Goal: Task Accomplishment & Management: Complete application form

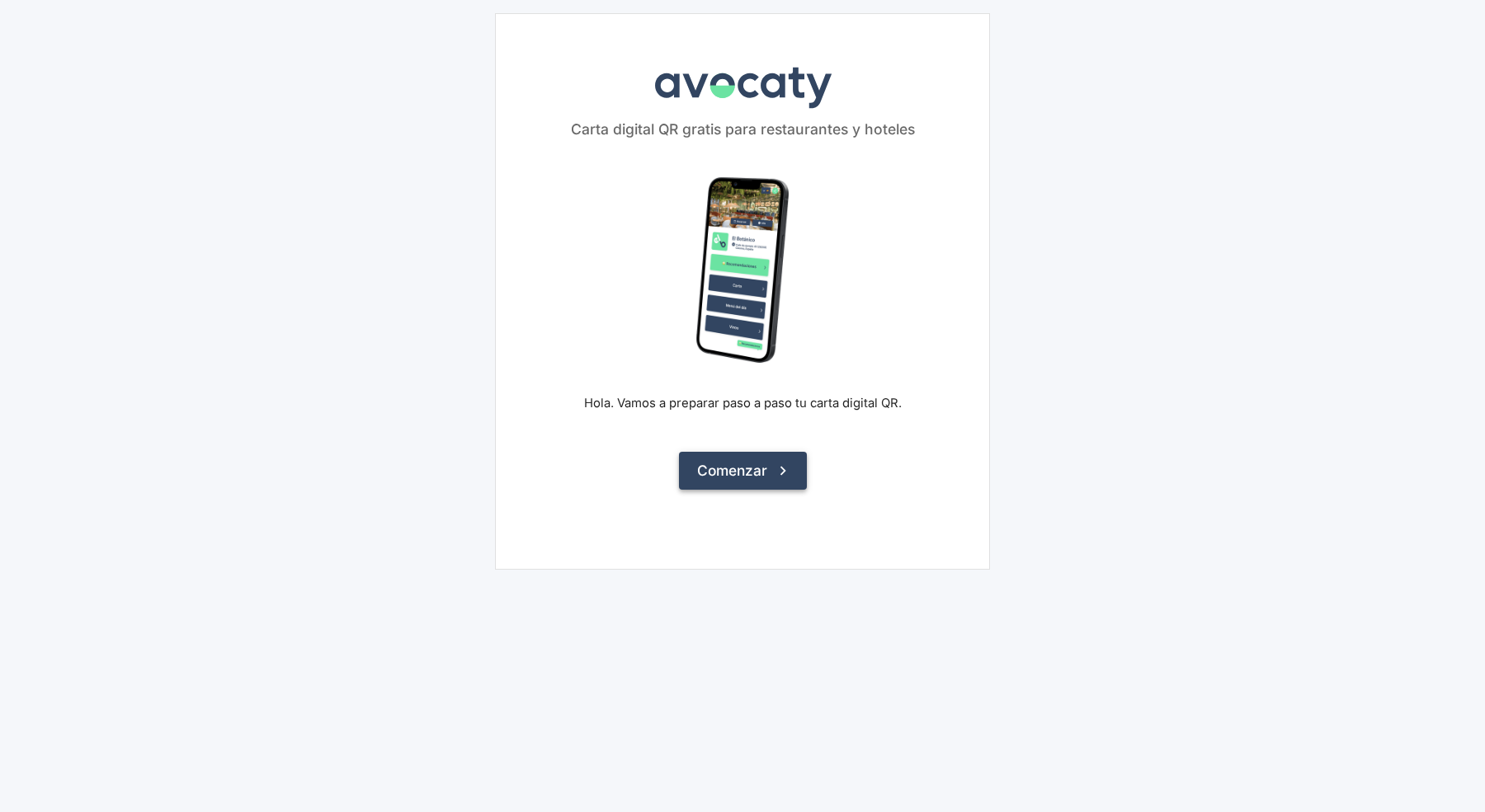
click at [766, 464] on button "Comenzar" at bounding box center [743, 470] width 128 height 38
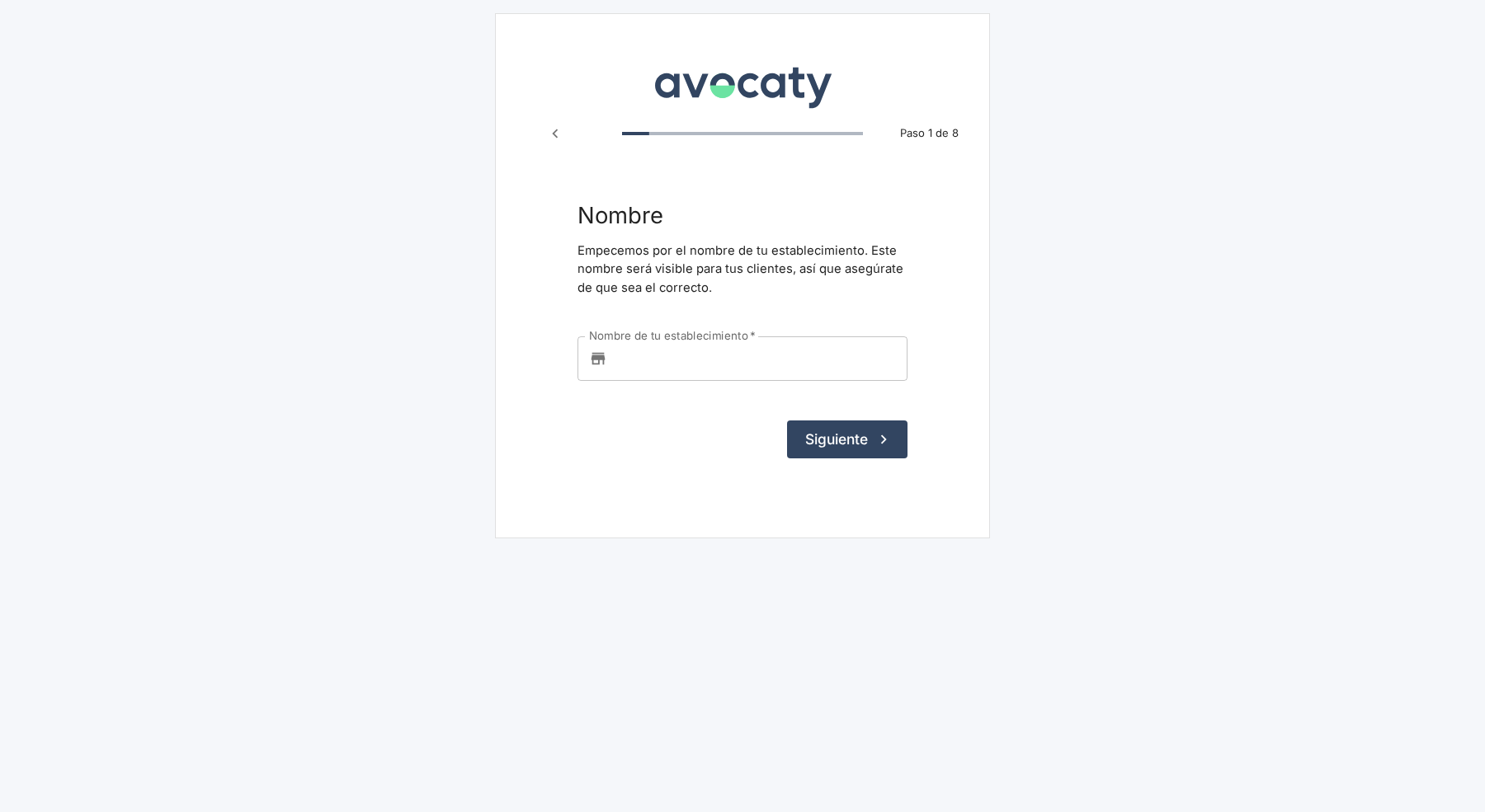
click at [720, 368] on input "Nombre de tu establecimiento   *" at bounding box center [760, 359] width 294 height 44
click at [749, 366] on input "ssss" at bounding box center [760, 359] width 294 height 44
click at [646, 366] on input "sssss" at bounding box center [760, 359] width 294 height 44
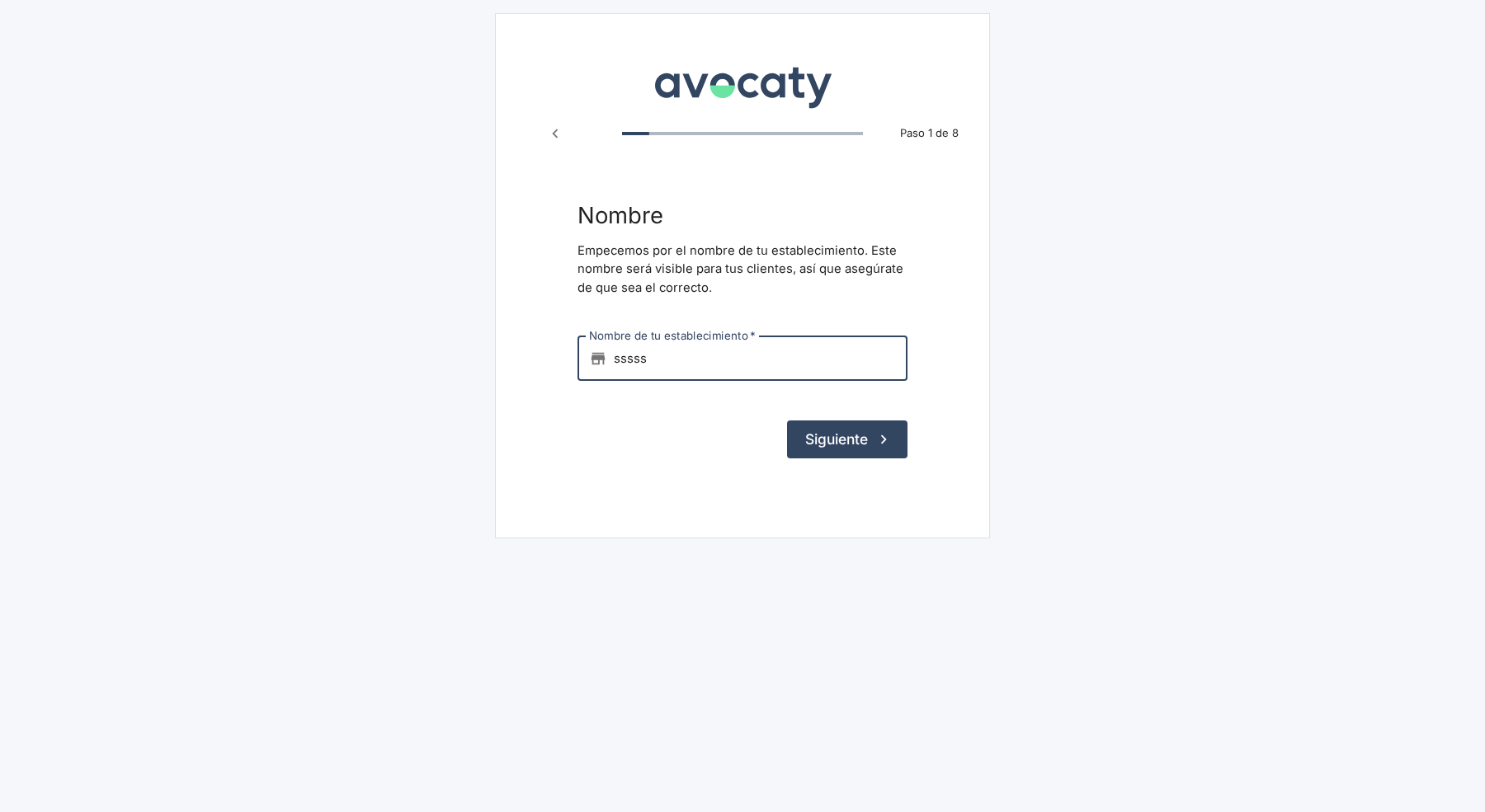
type input "sssss"
click at [829, 449] on button "Siguiente" at bounding box center [847, 440] width 120 height 38
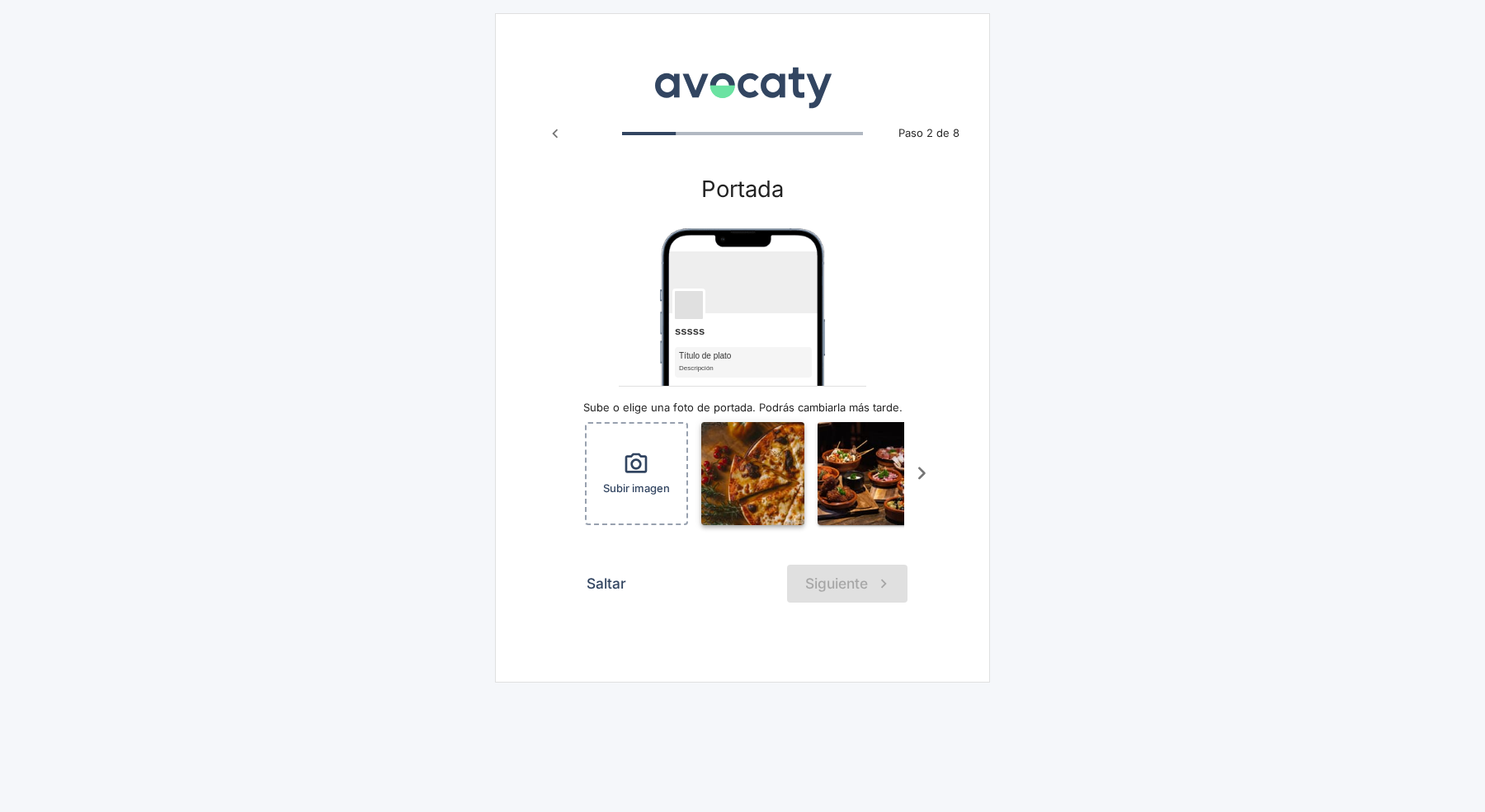
click at [765, 448] on img "button" at bounding box center [753, 474] width 103 height 103
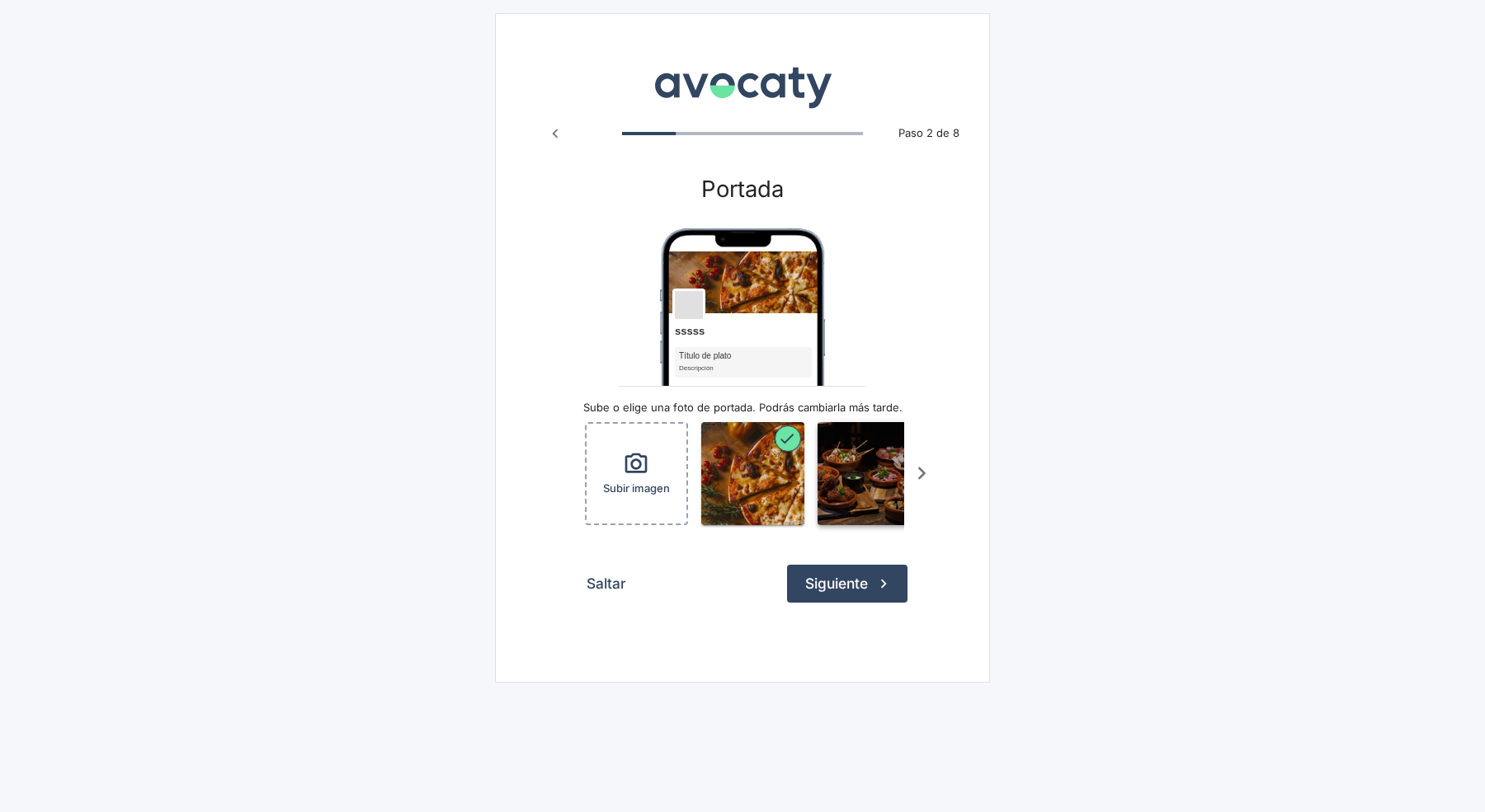
click at [877, 472] on img "button" at bounding box center [869, 474] width 103 height 103
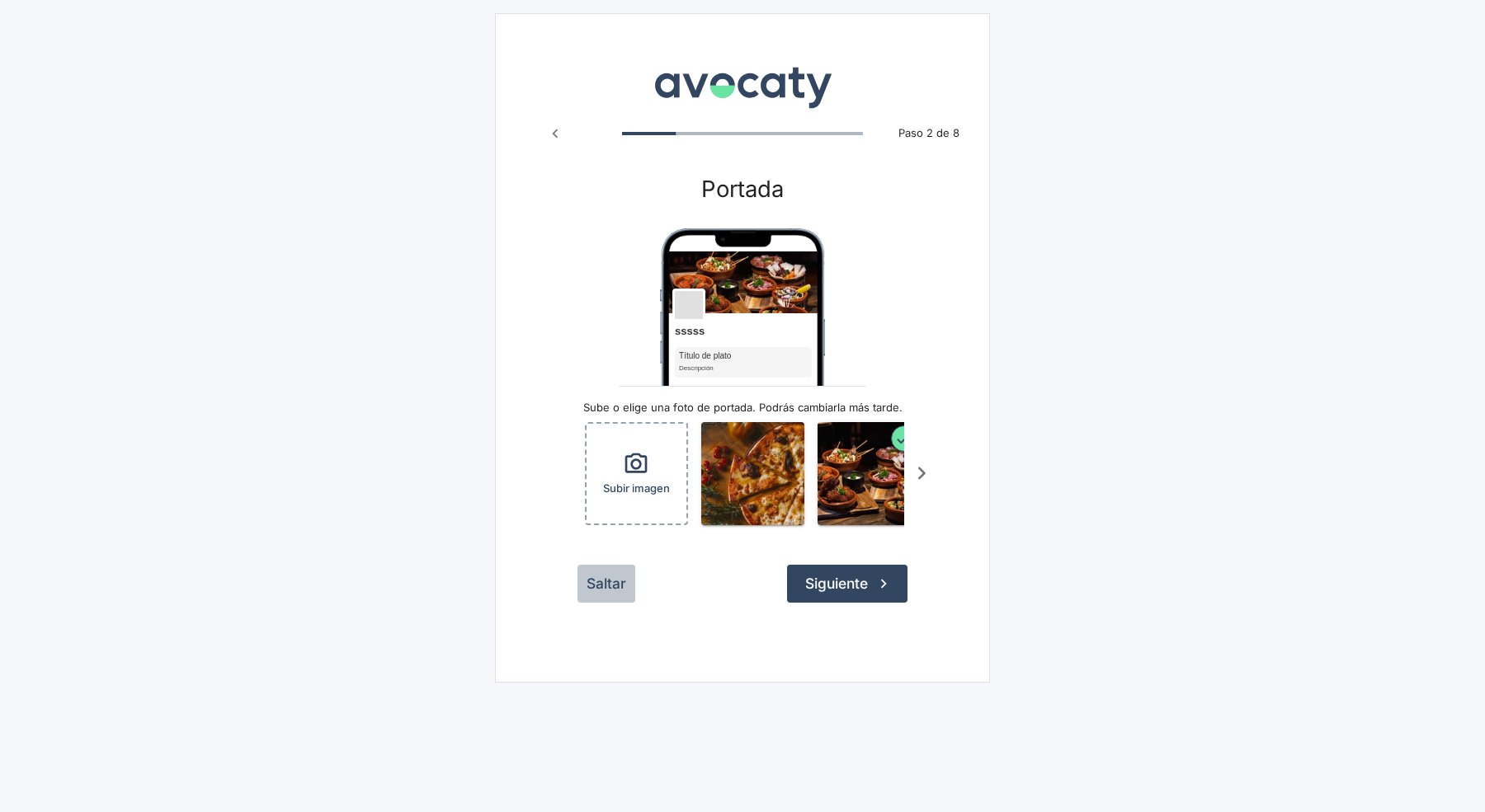
click at [598, 603] on button "Saltar" at bounding box center [607, 584] width 58 height 38
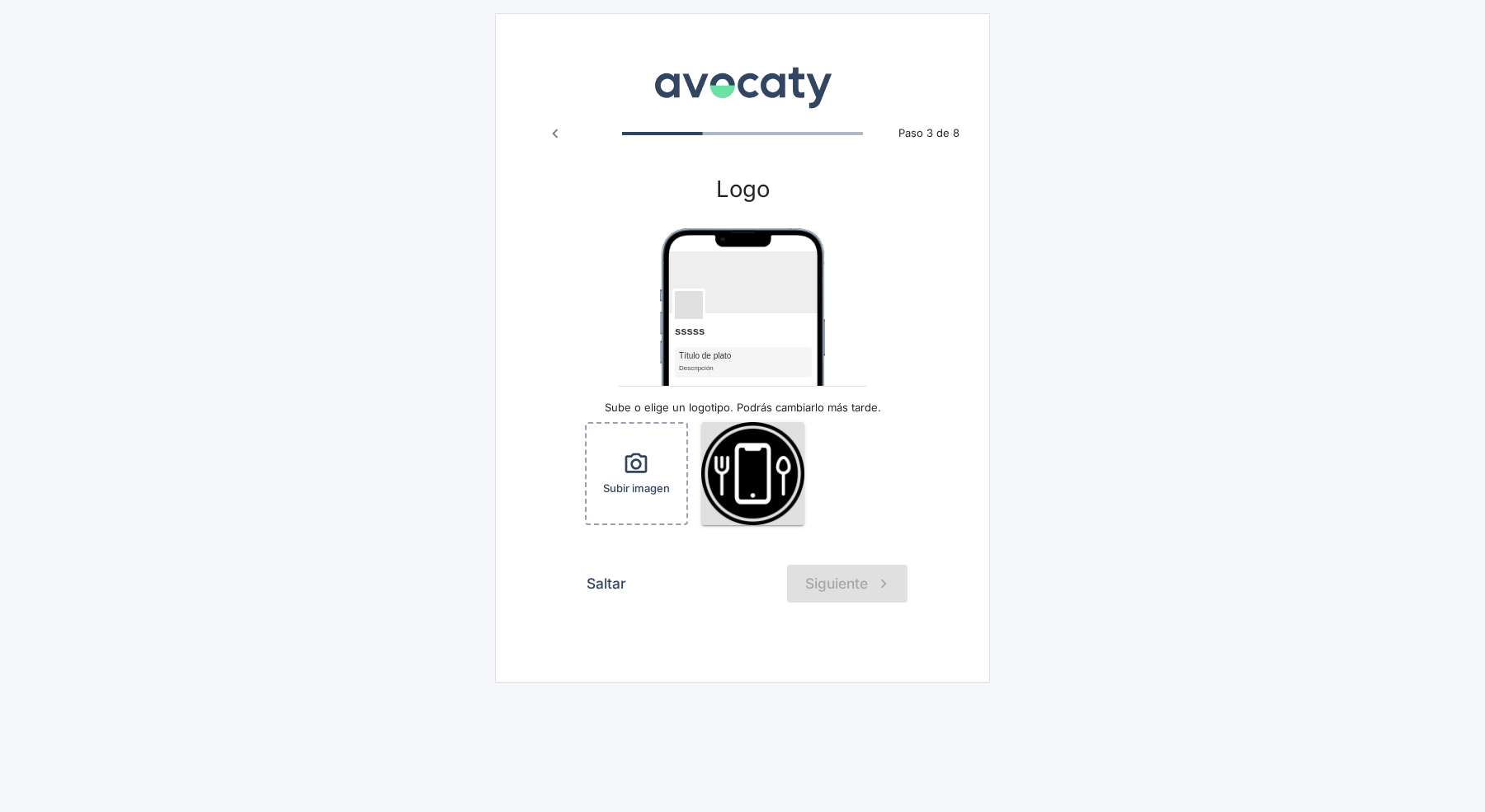
click at [599, 593] on button "Saltar" at bounding box center [607, 584] width 58 height 38
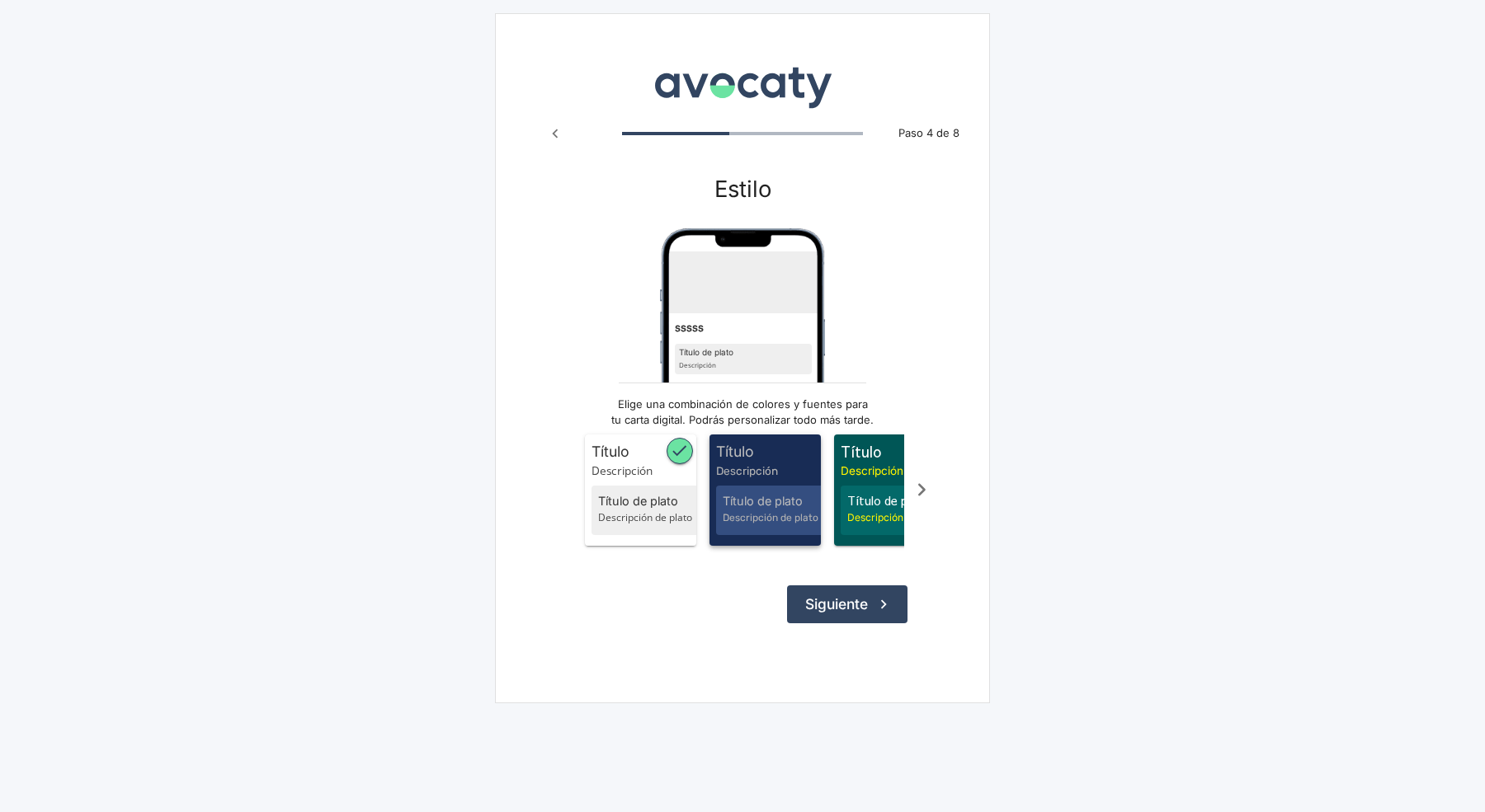
click at [737, 460] on span "Título" at bounding box center [768, 452] width 105 height 21
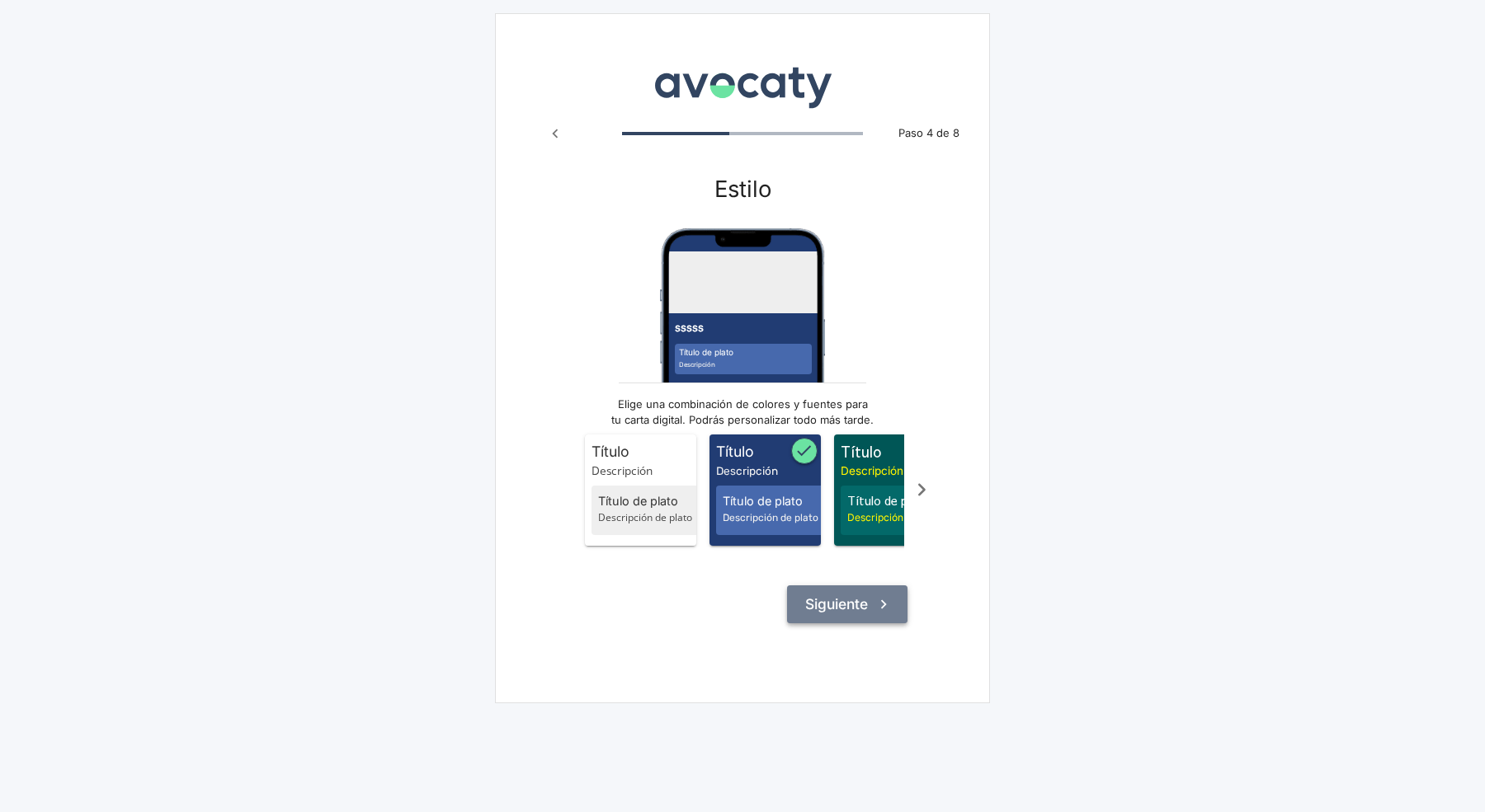
click at [870, 618] on button "Siguiente" at bounding box center [847, 604] width 120 height 38
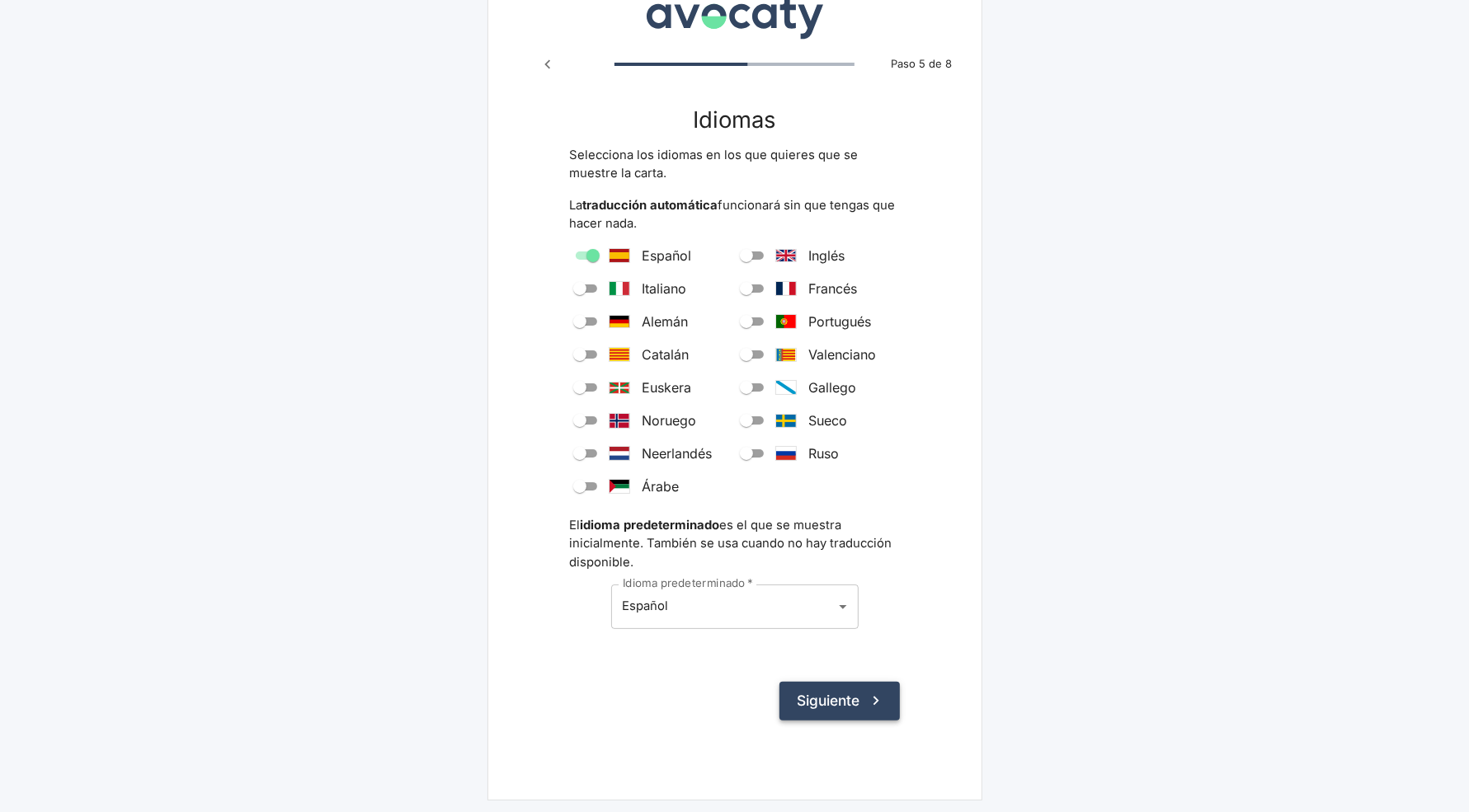
click at [845, 717] on button "Siguiente" at bounding box center [839, 701] width 120 height 38
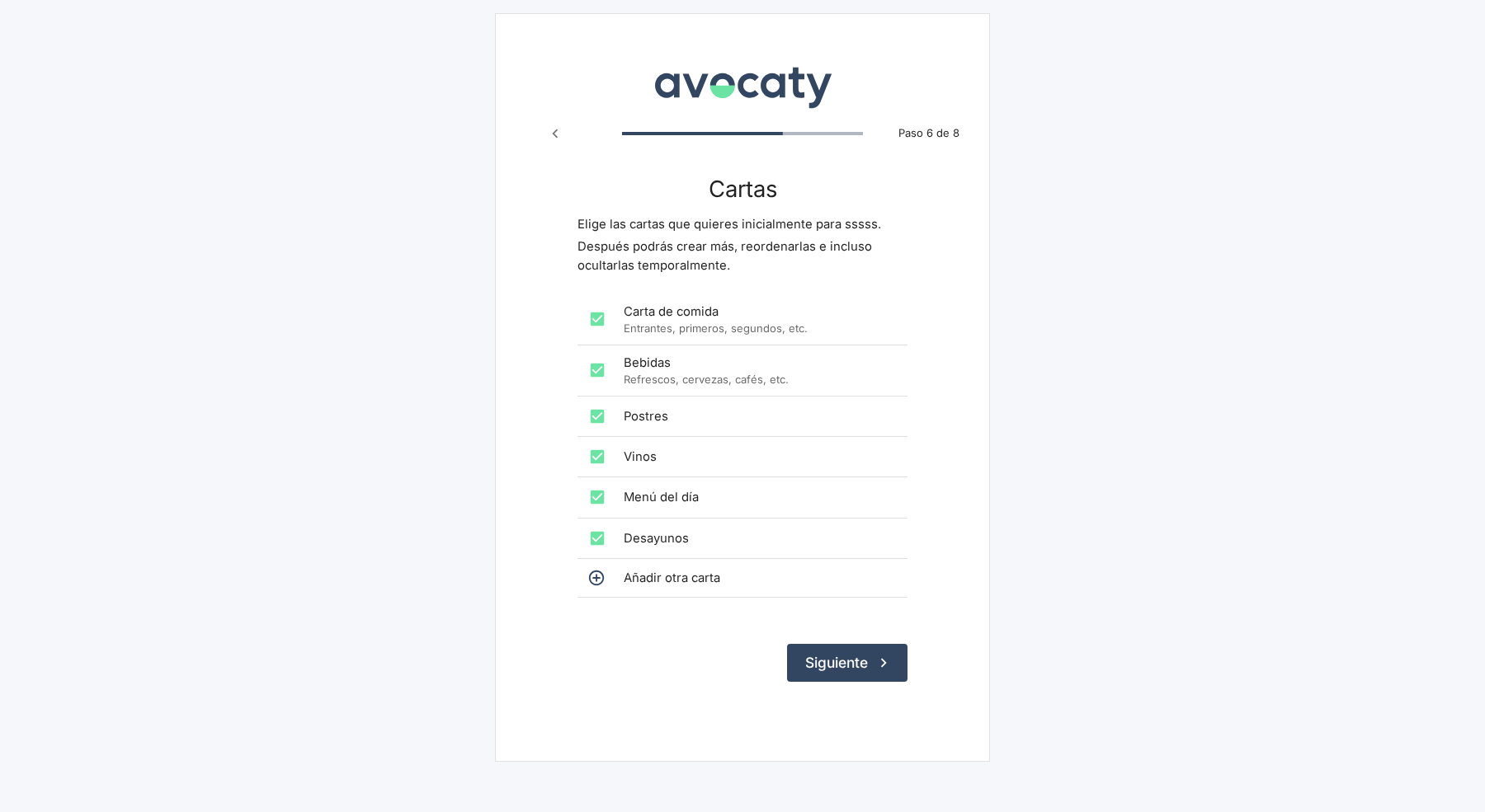
click at [610, 311] on input "checkbox" at bounding box center [597, 319] width 33 height 33
checkbox input "false"
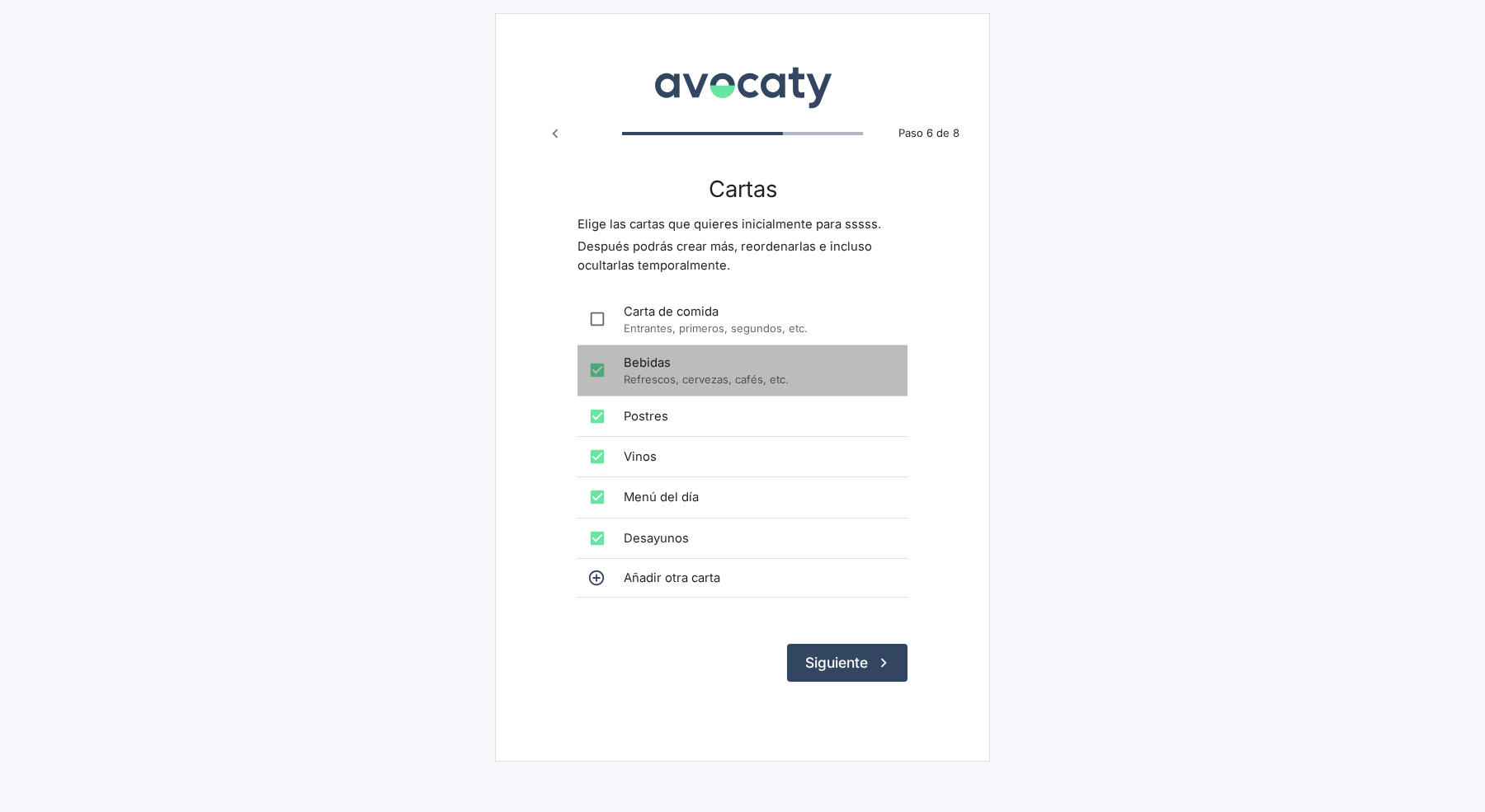
click at [609, 346] on div "Bebidas Refrescos, cervezas, cafés, etc." at bounding box center [742, 371] width 330 height 50
checkbox input "false"
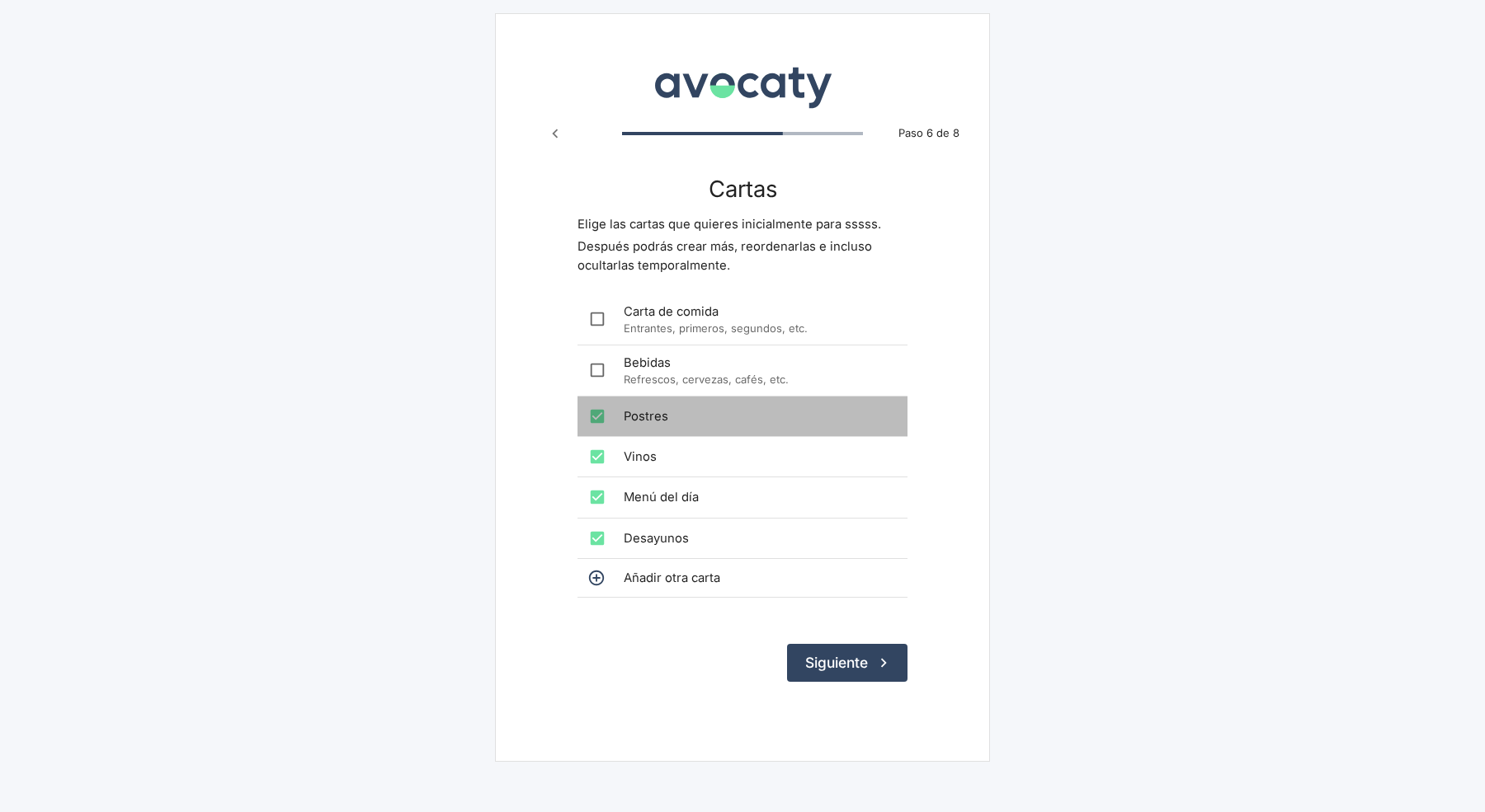
click at [638, 423] on span "Postres" at bounding box center [760, 416] width 271 height 18
checkbox input "false"
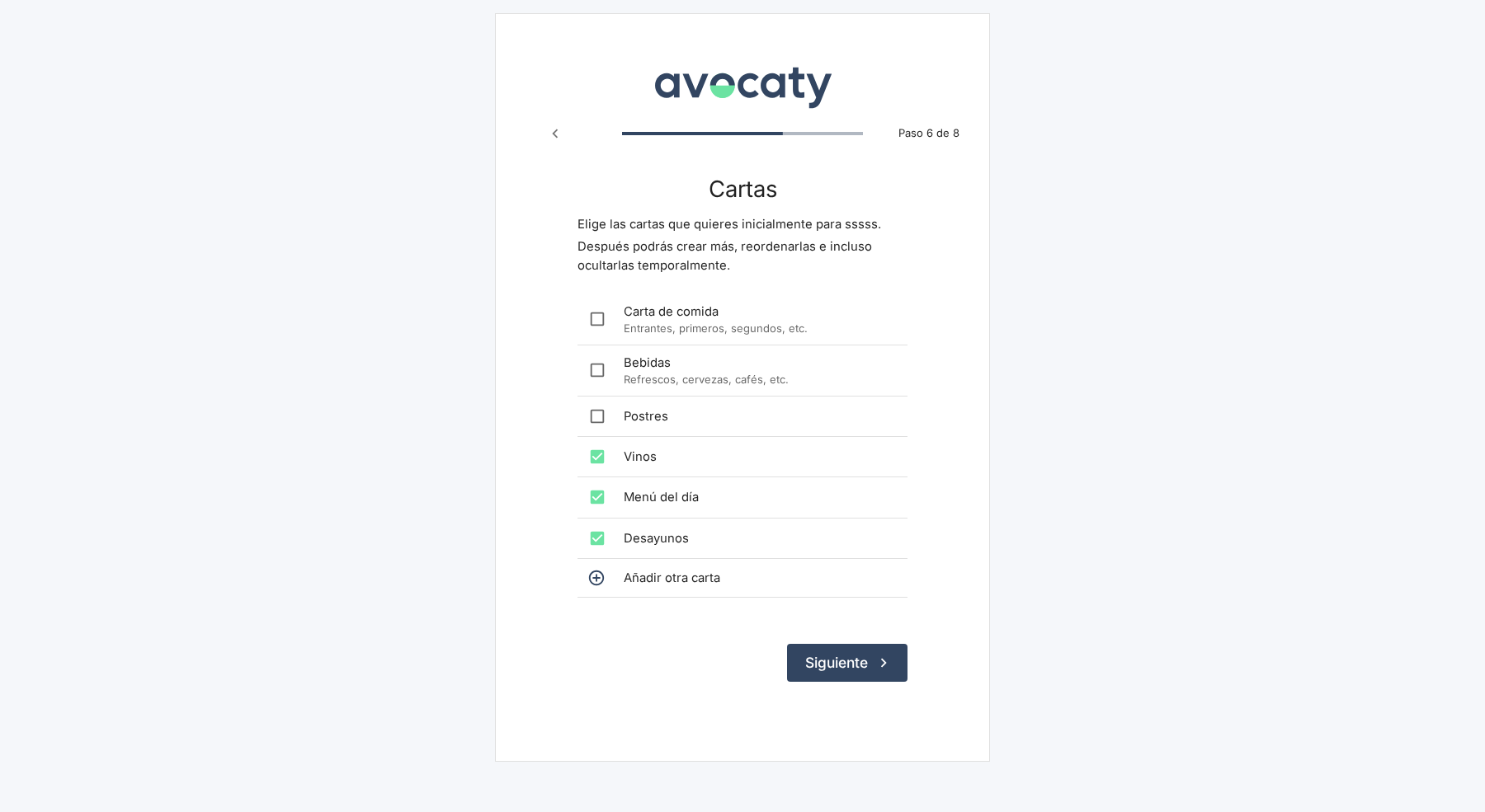
click at [656, 464] on span "Vinos" at bounding box center [760, 457] width 271 height 18
checkbox input "false"
drag, startPoint x: 668, startPoint y: 487, endPoint x: 683, endPoint y: 527, distance: 42.7
click at [668, 488] on span "Menú del día" at bounding box center [760, 497] width 271 height 18
checkbox input "false"
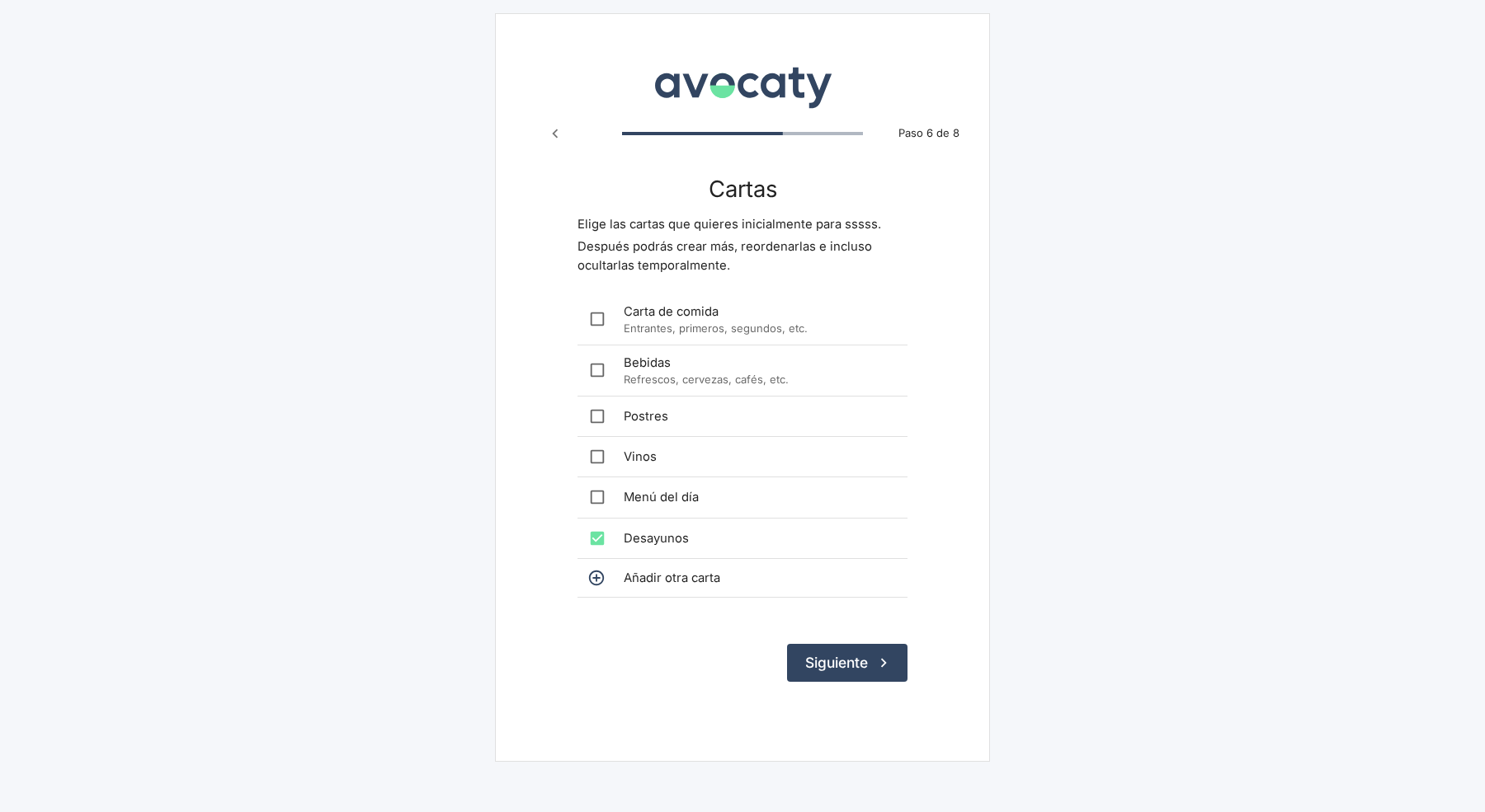
click at [686, 537] on span "Desayunos" at bounding box center [760, 538] width 271 height 18
click at [765, 531] on span "Desayunos" at bounding box center [760, 538] width 271 height 18
checkbox input "true"
click at [881, 659] on icon "submit" at bounding box center [883, 663] width 18 height 18
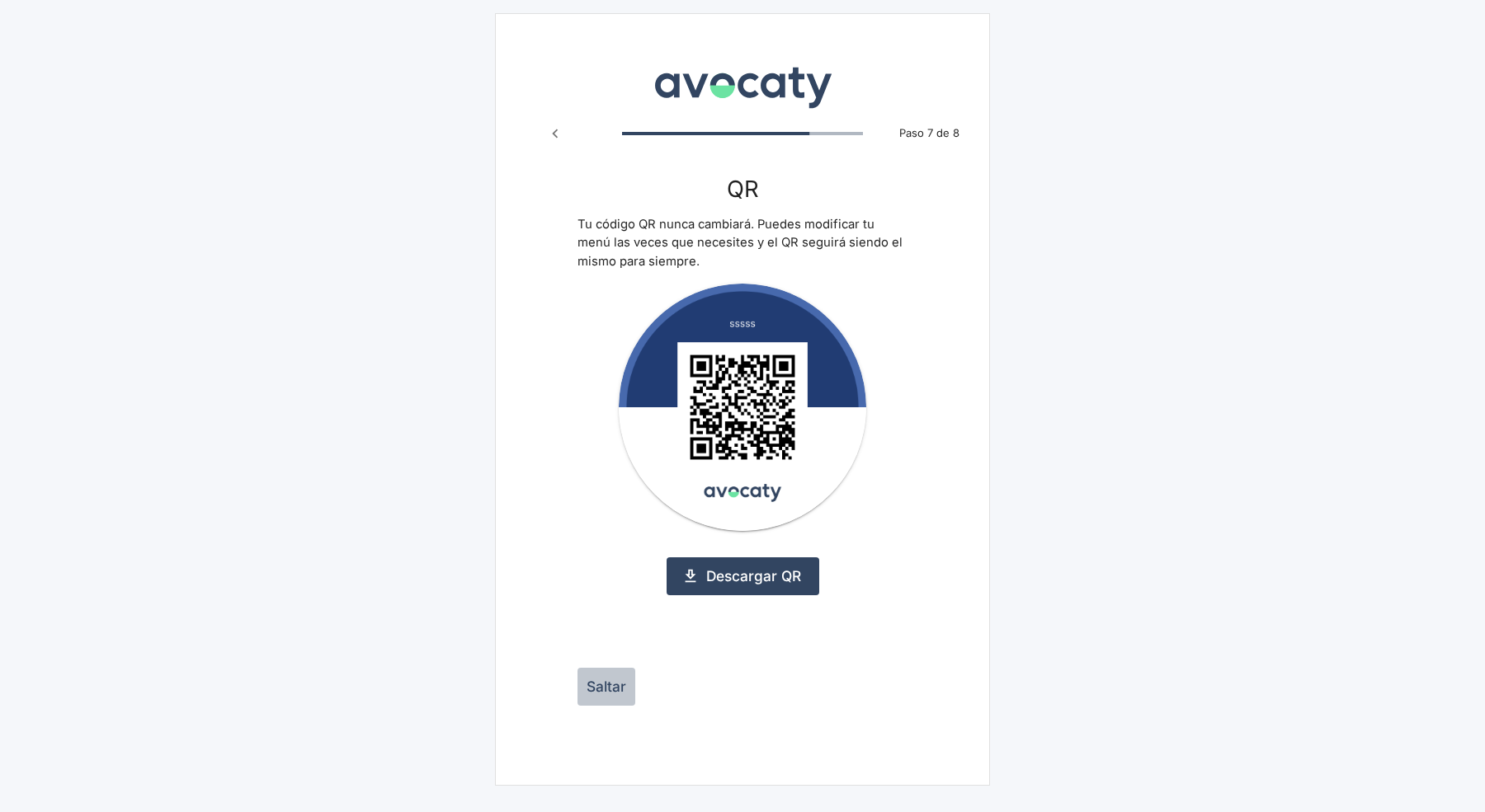
click at [615, 694] on button "Saltar" at bounding box center [607, 687] width 58 height 38
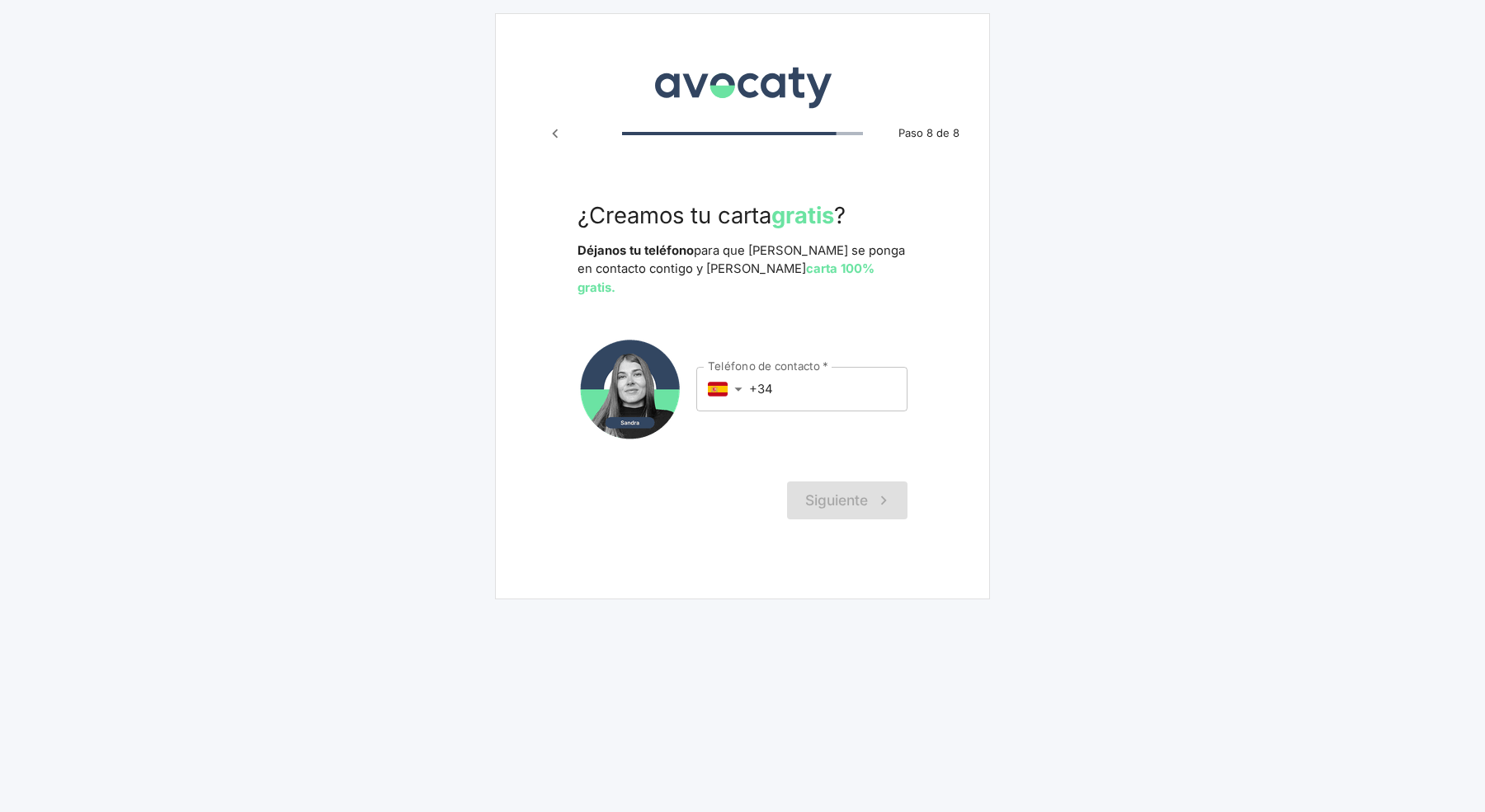
click at [860, 367] on input "+34" at bounding box center [829, 389] width 159 height 44
click at [1091, 281] on main "Avocaty Paso 8 de 8 ¿Creamos tu carta gratis ? Déjanos tu teléfono para que [PE…" at bounding box center [742, 306] width 1485 height 613
click at [836, 382] on input "+34" at bounding box center [829, 389] width 159 height 44
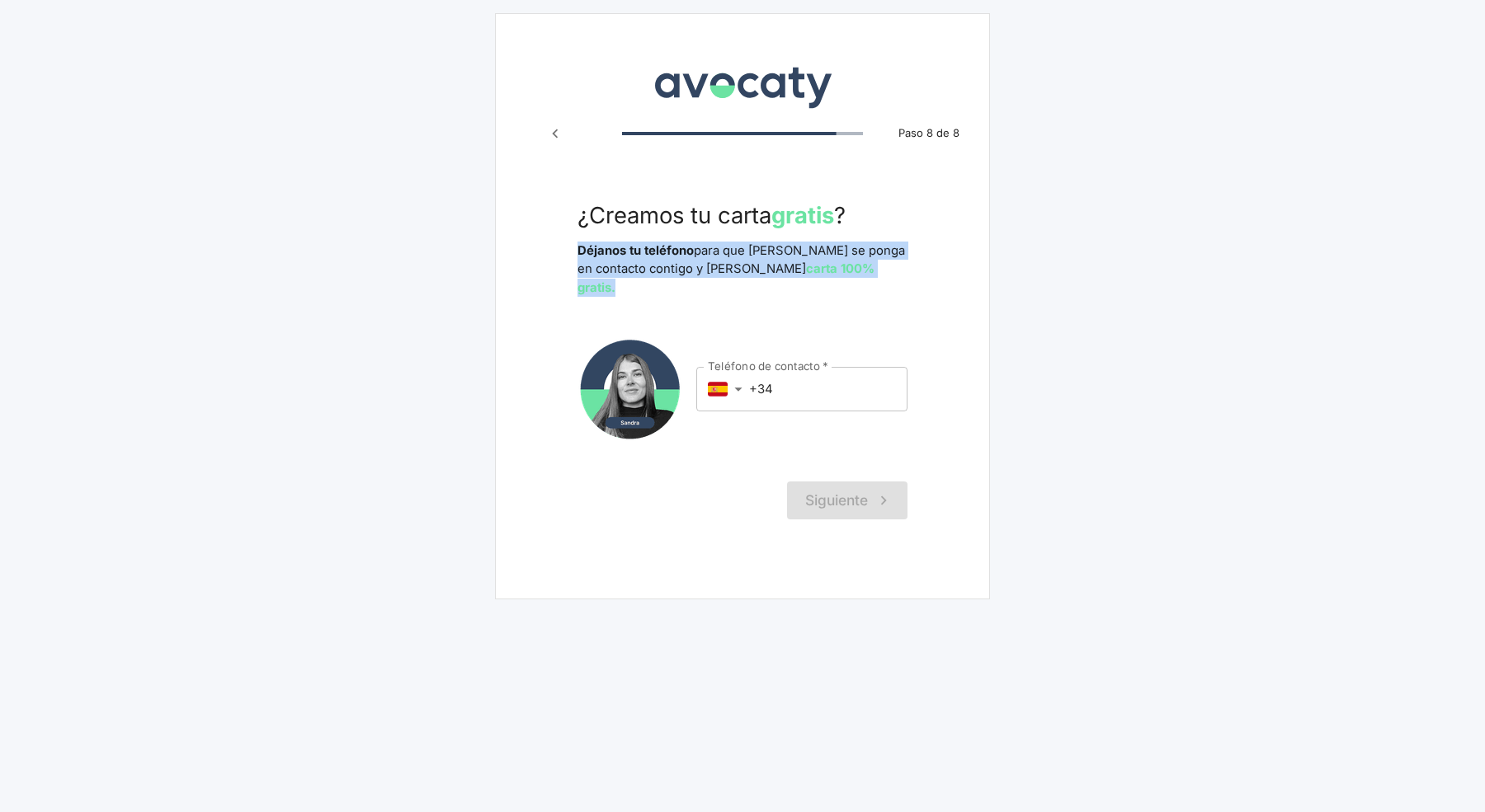
drag, startPoint x: 883, startPoint y: 275, endPoint x: 578, endPoint y: 244, distance: 306.6
click at [578, 244] on p "Déjanos tu teléfono para que [PERSON_NAME] se ponga en contacto contigo y haga …" at bounding box center [742, 269] width 330 height 55
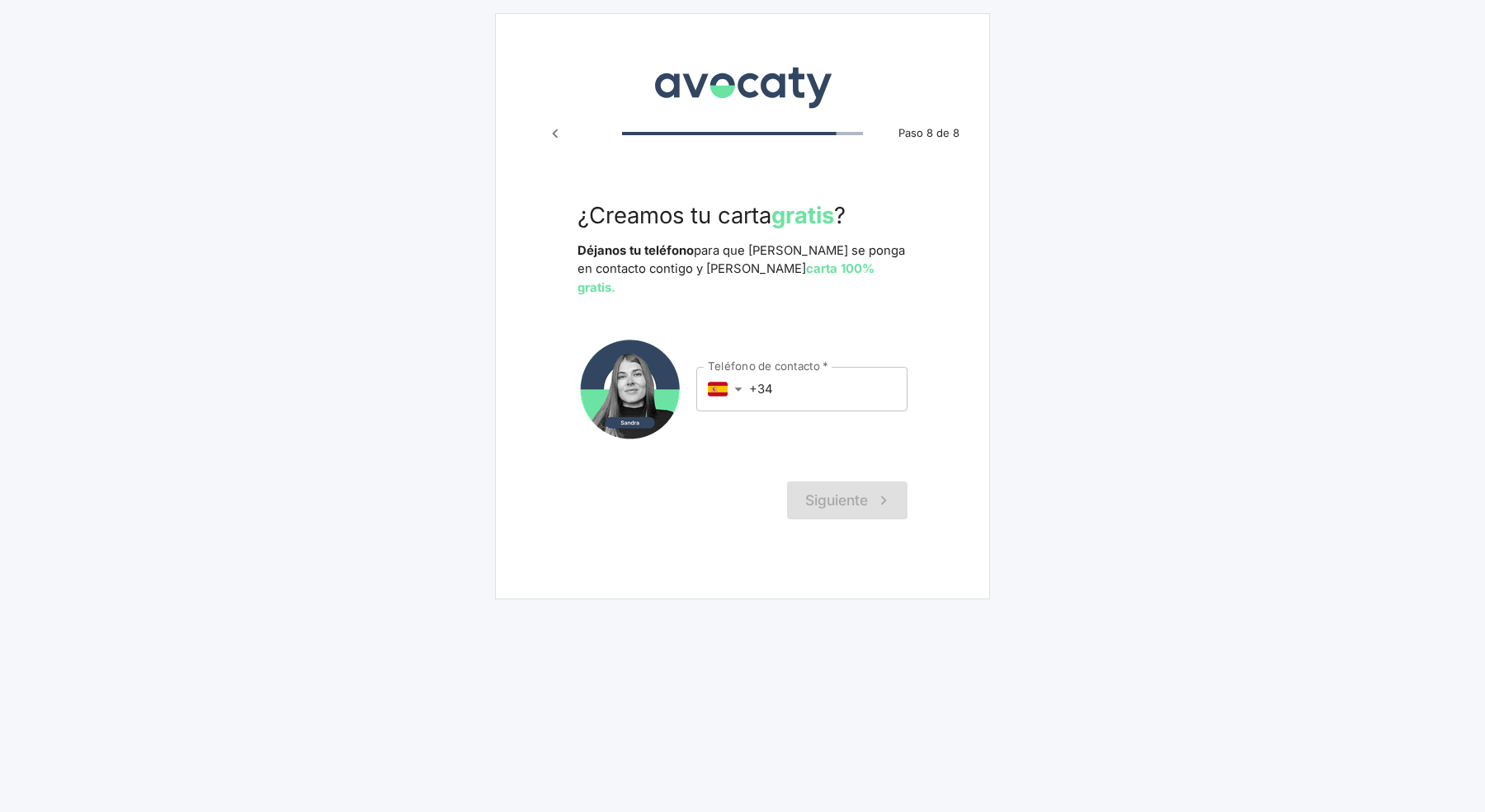
click at [1114, 314] on main "Avocaty Paso 8 de 8 ¿Creamos tu carta gratis ? Déjanos tu teléfono para que [PE…" at bounding box center [742, 306] width 1485 height 613
click at [857, 377] on input "+34" at bounding box center [829, 389] width 159 height 44
click at [1082, 373] on main "Avocaty Paso 8 de 8 ¿Creamos tu carta gratis ? Déjanos tu teléfono para que [PE…" at bounding box center [742, 306] width 1485 height 613
drag, startPoint x: 595, startPoint y: 214, endPoint x: 984, endPoint y: 227, distance: 389.2
click at [886, 216] on h3 "¿Creamos tu carta gratis ?" at bounding box center [742, 215] width 330 height 26
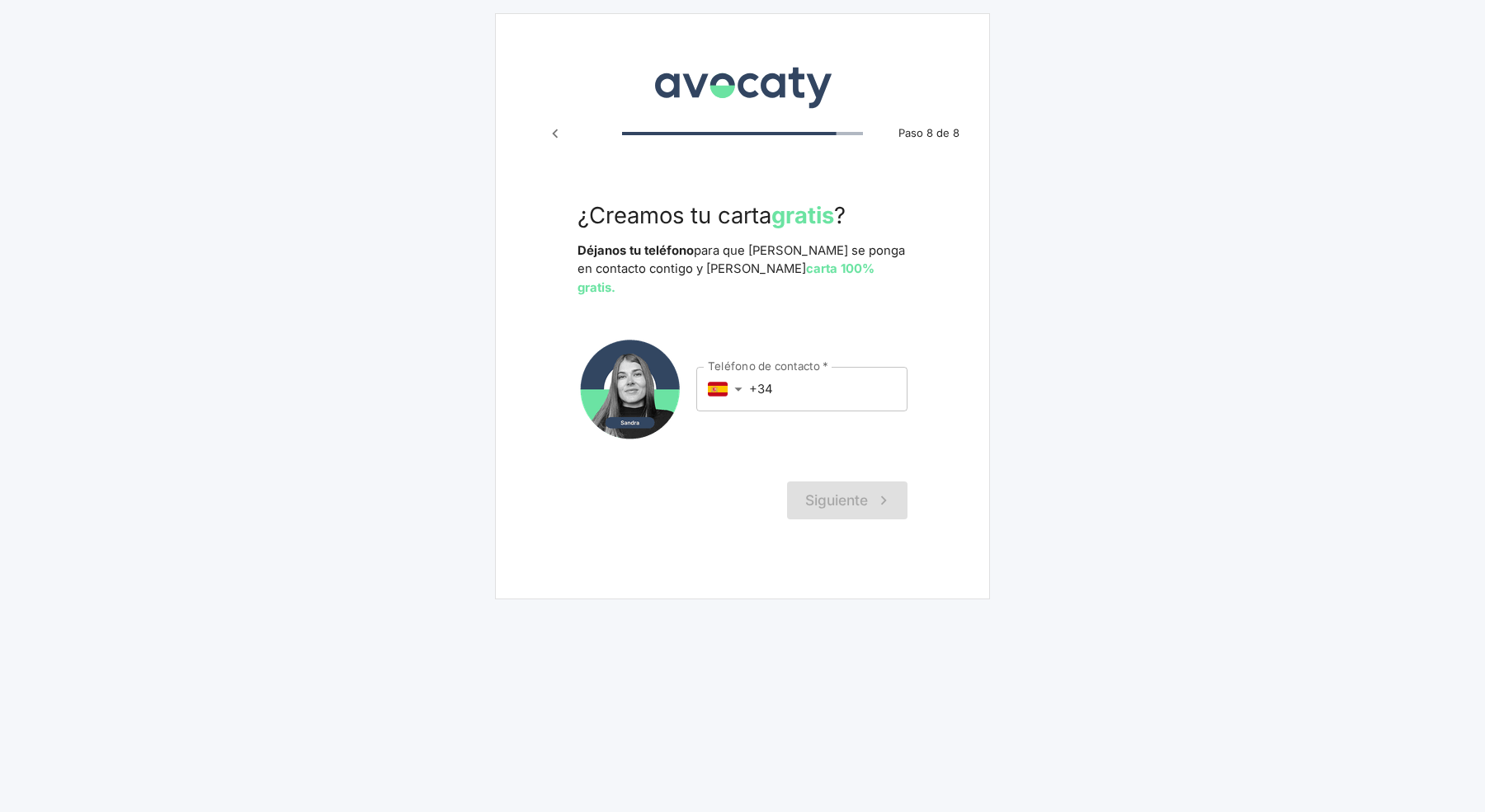
click at [1078, 245] on main "Avocaty Paso 8 de 8 ¿Creamos tu carta gratis ? Déjanos tu teléfono para que [PE…" at bounding box center [742, 306] width 1485 height 613
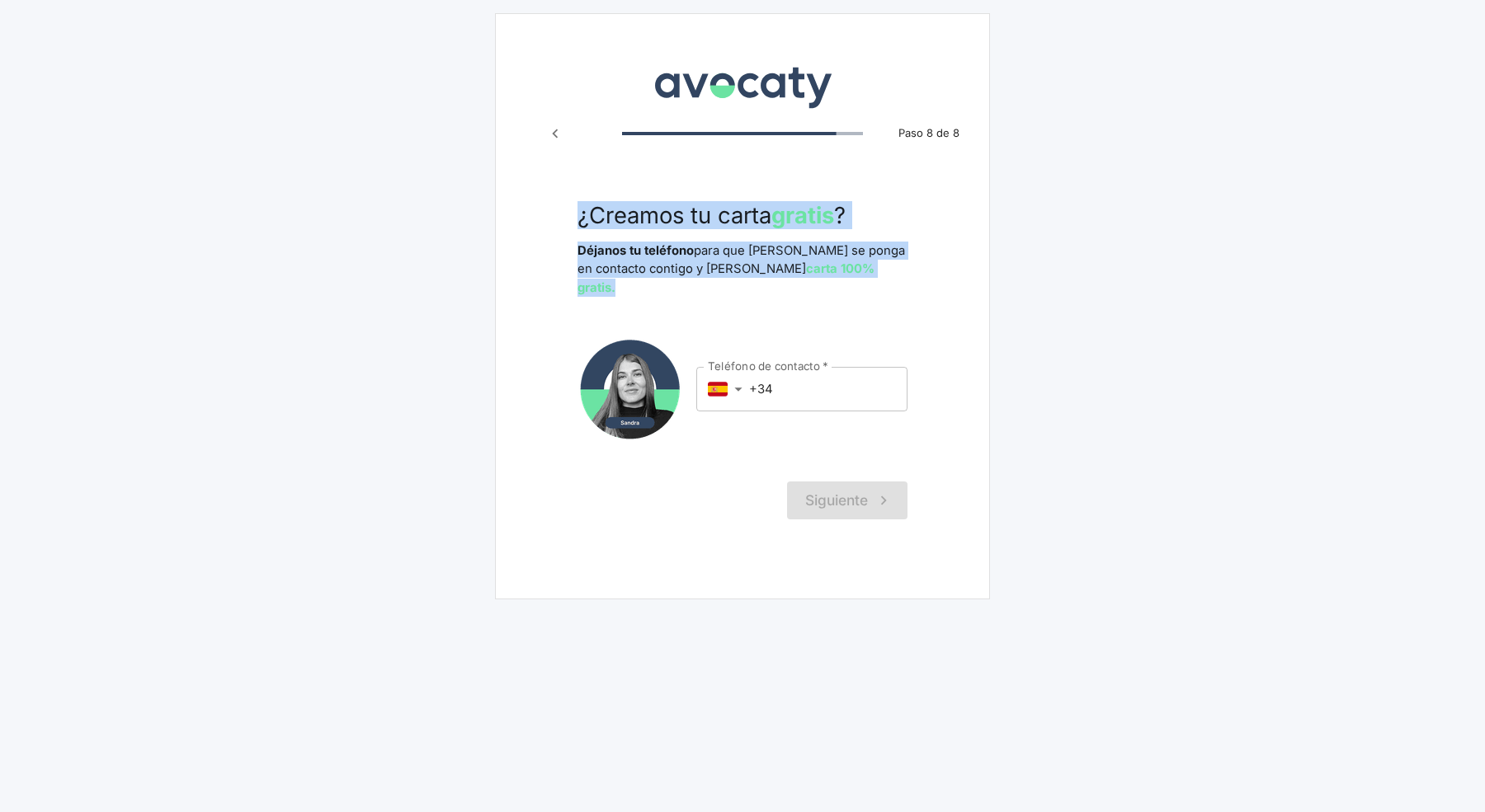
drag, startPoint x: 854, startPoint y: 274, endPoint x: 540, endPoint y: 213, distance: 319.9
click at [540, 213] on div "Avocaty Paso 8 de 8 ¿Creamos tu carta gratis ? Déjanos tu teléfono para que [PE…" at bounding box center [742, 306] width 495 height 586
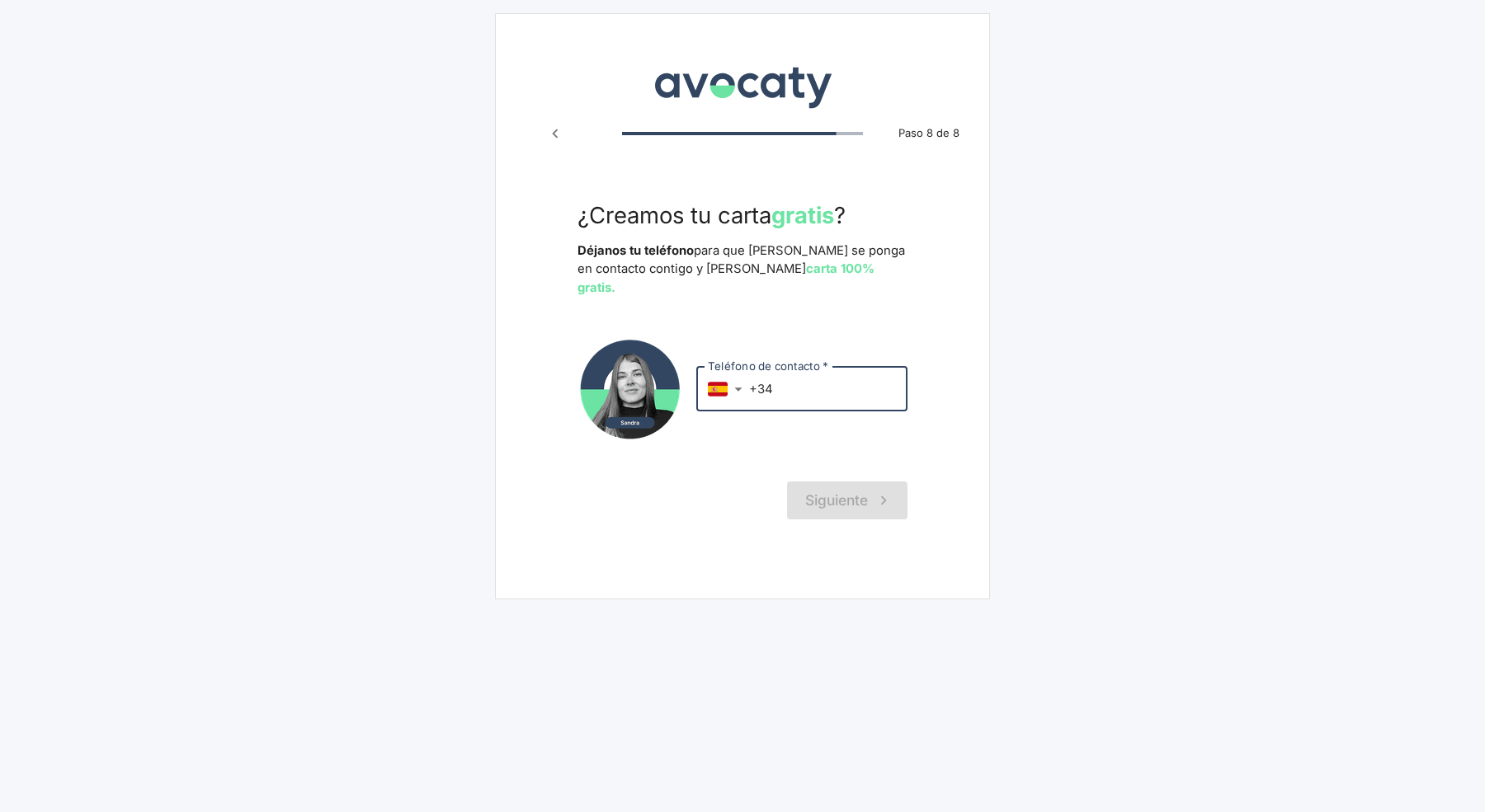
click at [839, 381] on input "+34" at bounding box center [829, 389] width 159 height 44
drag, startPoint x: 845, startPoint y: 219, endPoint x: 588, endPoint y: 223, distance: 257.0
click at [587, 223] on h3 "¿Creamos tu carta gratis ?" at bounding box center [742, 215] width 330 height 26
click at [1095, 572] on main "Avocaty Paso 8 de 8 ¿Creamos tu carta gratis ? Déjanos tu teléfono para que [PE…" at bounding box center [742, 306] width 1485 height 613
click at [853, 579] on div "Avocaty Paso 8 de 8 ¿Creamos tu carta gratis ? Déjanos tu teléfono para que [PE…" at bounding box center [742, 306] width 495 height 586
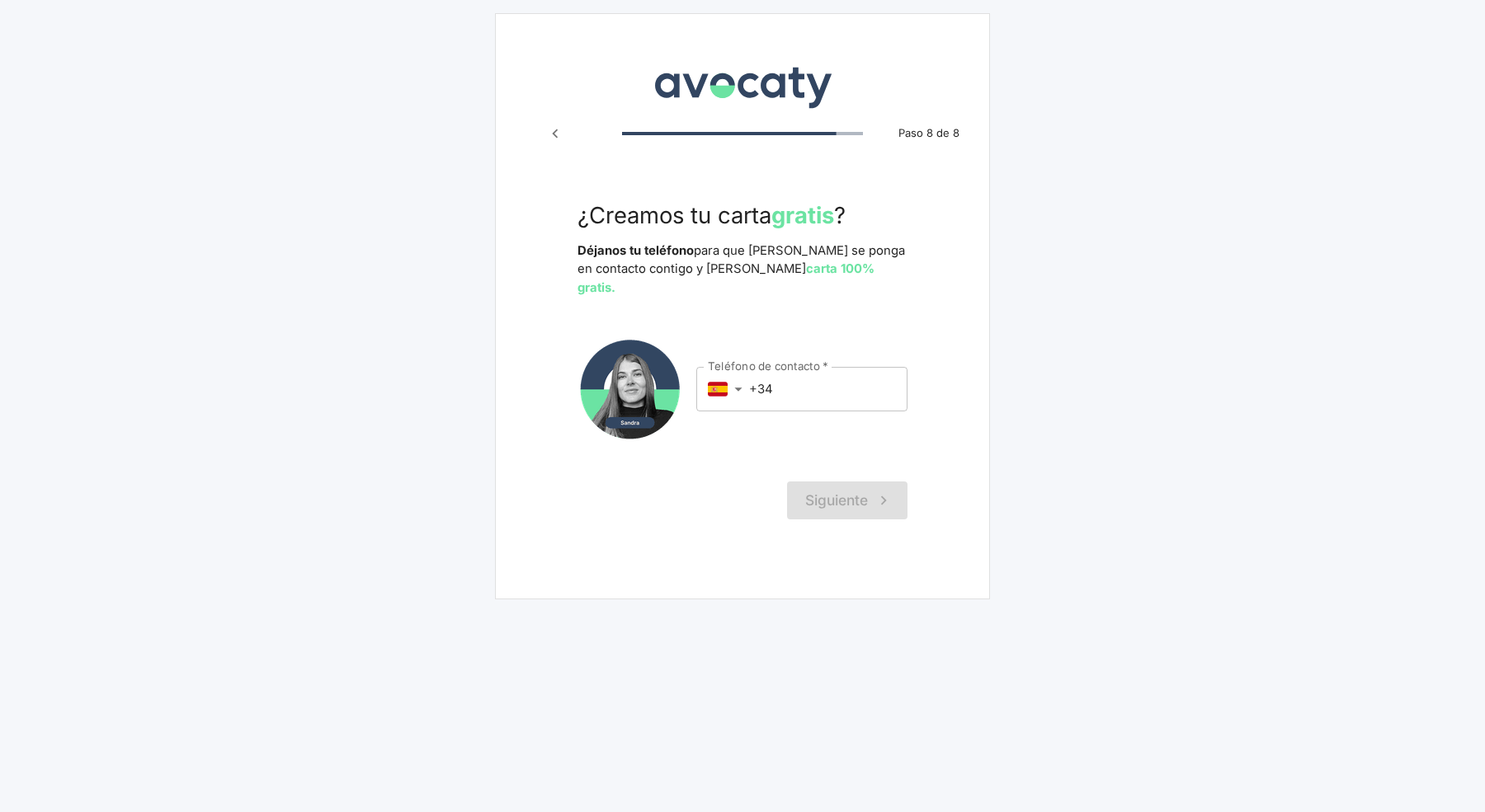
drag, startPoint x: 921, startPoint y: 541, endPoint x: 906, endPoint y: 508, distance: 36.2
click at [921, 541] on div "Avocaty Paso 8 de 8 ¿Creamos tu carta gratis ? Déjanos tu teléfono para que [PE…" at bounding box center [742, 306] width 495 height 586
click at [863, 481] on div "Siguiente" at bounding box center [742, 500] width 330 height 38
click at [852, 481] on div "Siguiente" at bounding box center [742, 500] width 330 height 38
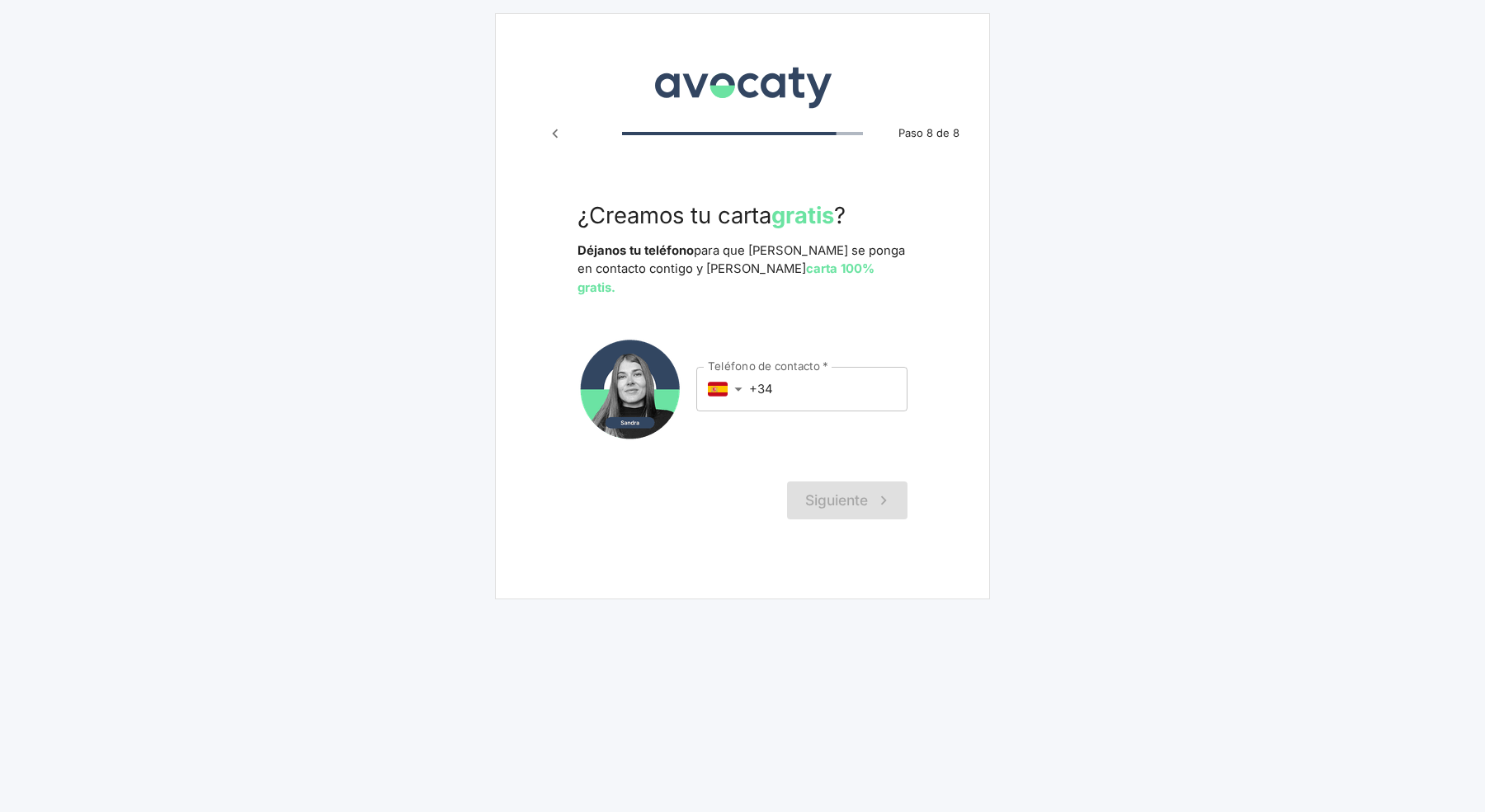
click at [852, 481] on div "Siguiente" at bounding box center [742, 500] width 330 height 38
click at [873, 379] on input "+34" at bounding box center [829, 389] width 159 height 44
drag, startPoint x: 845, startPoint y: 218, endPoint x: 584, endPoint y: 211, distance: 261.1
click at [584, 211] on h3 "¿Creamos tu carta gratis ?" at bounding box center [742, 215] width 330 height 26
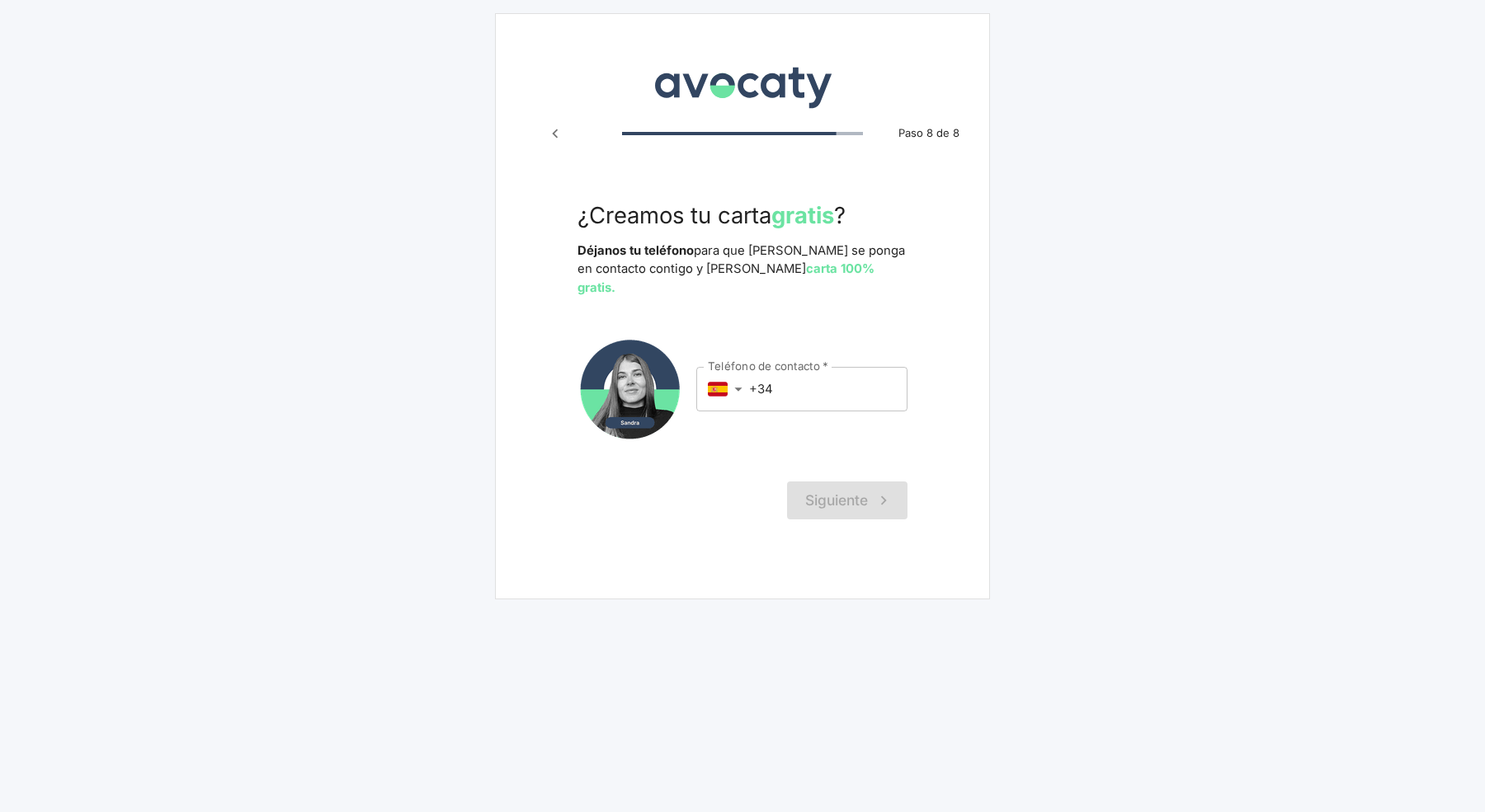
click at [1022, 265] on main "Avocaty Paso 8 de 8 ¿Creamos tu carta gratis ? Déjanos tu teléfono para que [PE…" at bounding box center [742, 306] width 1485 height 613
drag, startPoint x: 592, startPoint y: 211, endPoint x: 840, endPoint y: 224, distance: 248.3
click at [840, 224] on h3 "¿Creamos tu carta gratis ?" at bounding box center [742, 215] width 330 height 26
click at [961, 276] on div "Avocaty Paso 8 de 8 ¿Creamos tu carta gratis ? Déjanos tu teléfono para que [PE…" at bounding box center [742, 306] width 495 height 586
click at [832, 385] on input "+34" at bounding box center [829, 389] width 159 height 44
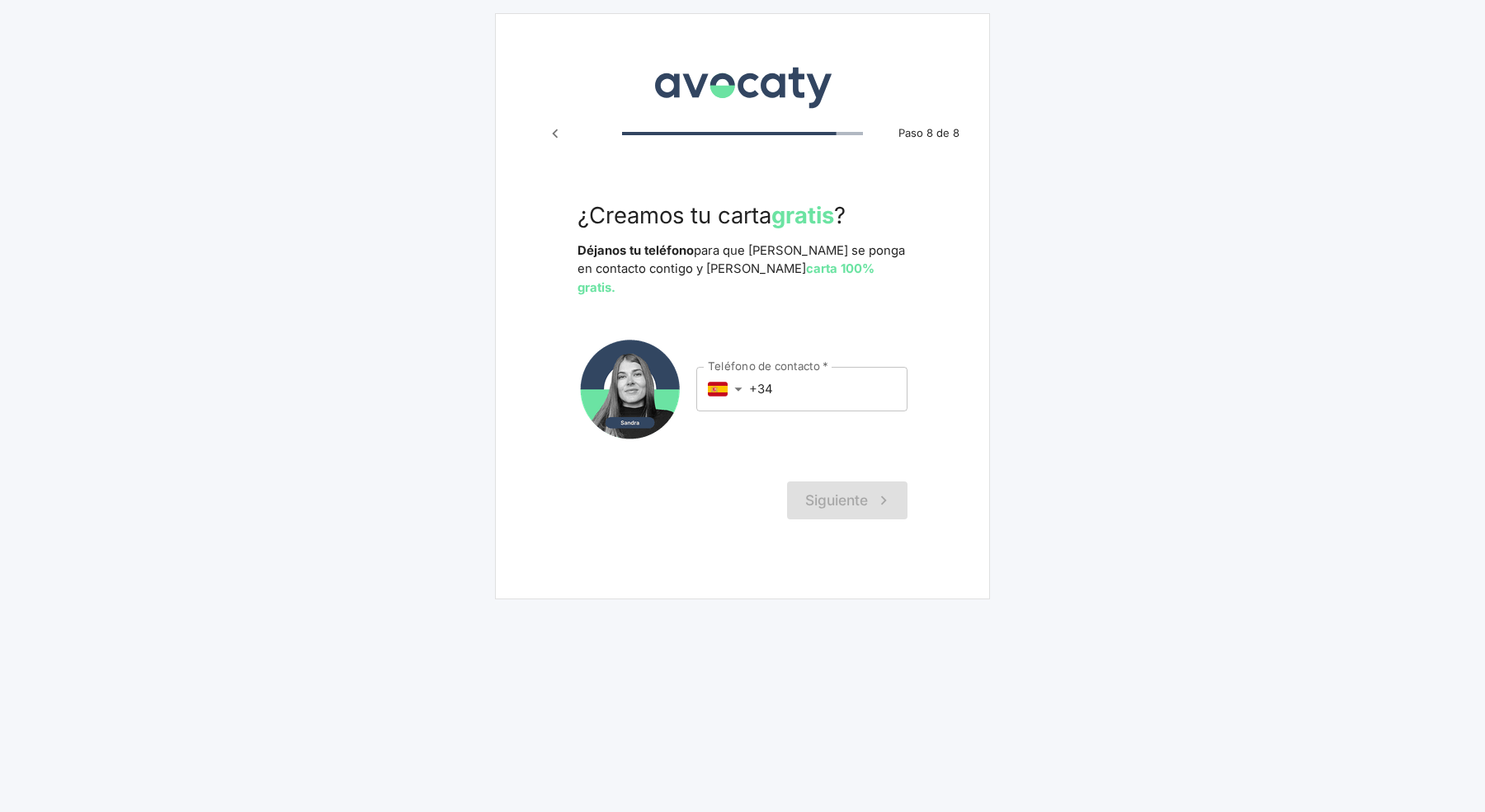
click at [649, 368] on img at bounding box center [631, 389] width 106 height 106
click at [839, 367] on input "+34" at bounding box center [829, 389] width 159 height 44
click at [930, 280] on div "Avocaty Paso 8 de 8 ¿Creamos tu carta gratis ? Déjanos tu teléfono para que [PE…" at bounding box center [742, 306] width 495 height 586
click at [826, 376] on input "+34" at bounding box center [829, 389] width 159 height 44
click at [821, 293] on form "¿Creamos tu carta gratis ? Déjanos tu teléfono para que [PERSON_NAME] se ponga …" at bounding box center [742, 360] width 330 height 318
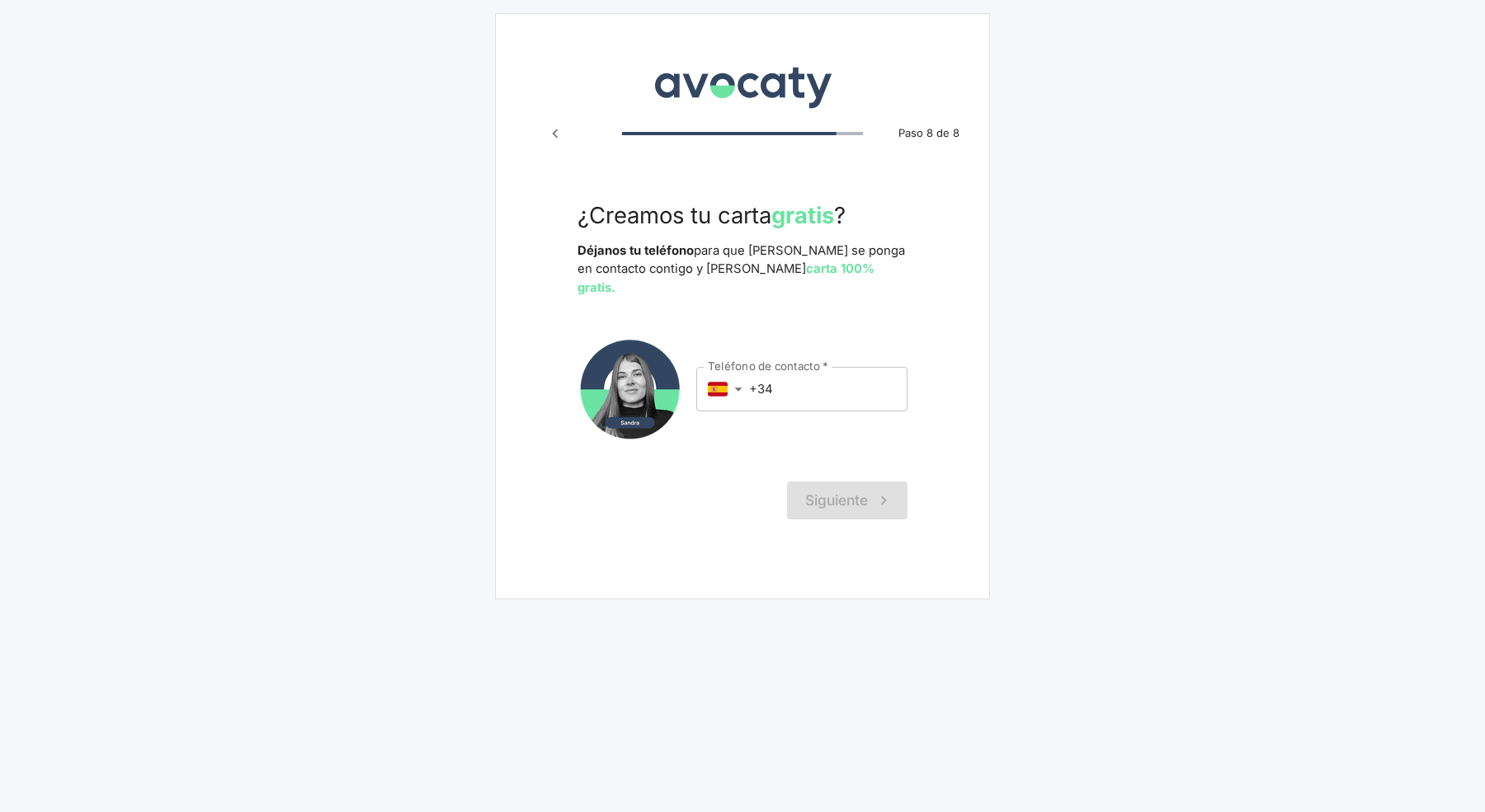
click at [831, 505] on div "Avocaty Paso 8 de 8 ¿Creamos tu carta gratis ? Déjanos tu teléfono para que [PE…" at bounding box center [742, 306] width 495 height 586
click at [816, 268] on strong "carta 100% gratis." at bounding box center [726, 278] width 297 height 33
click at [862, 481] on div "Siguiente" at bounding box center [742, 500] width 330 height 38
click at [562, 129] on icon "Paso anterior" at bounding box center [555, 133] width 18 height 18
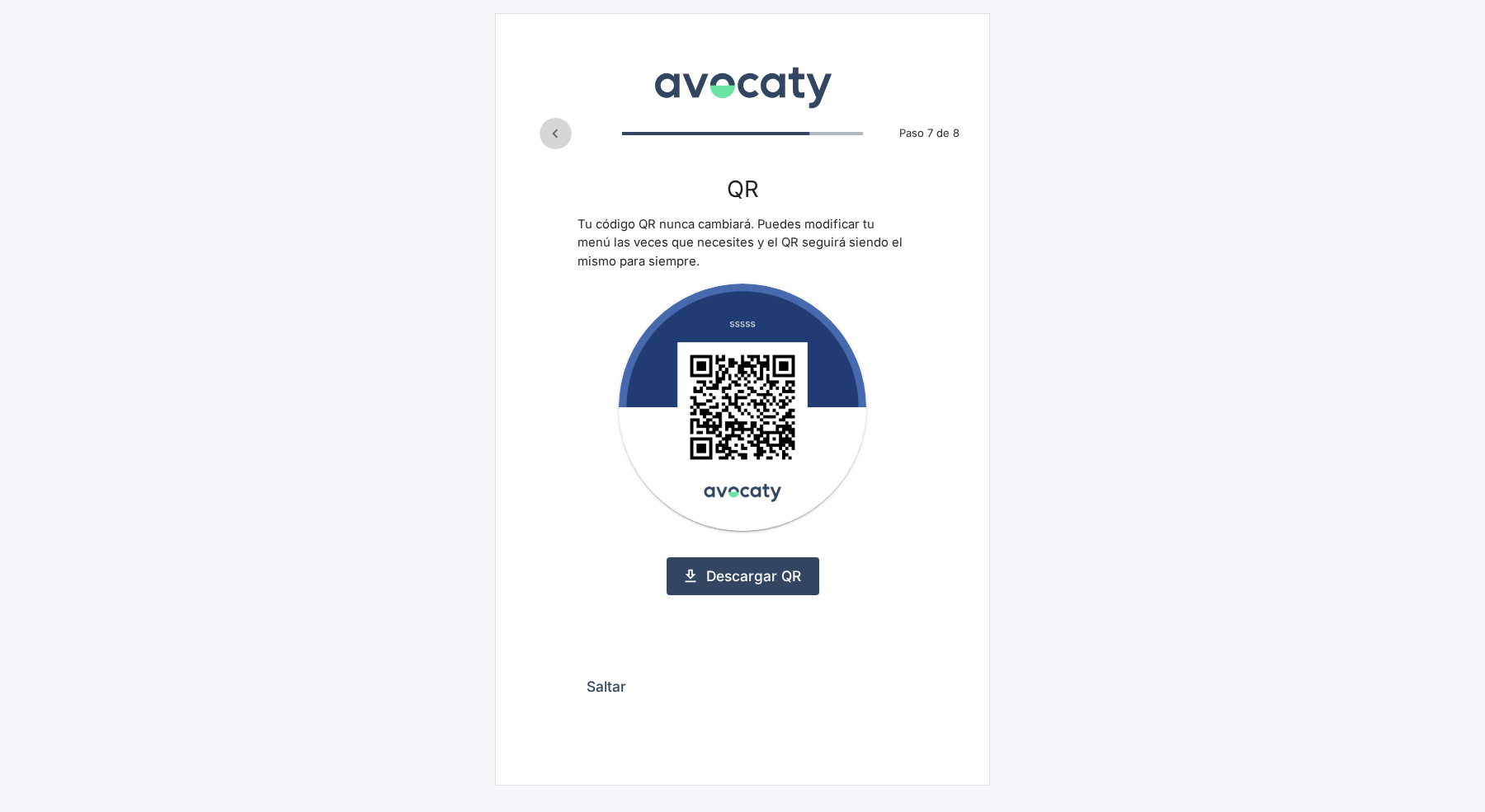
click at [566, 134] on button "Paso anterior" at bounding box center [555, 133] width 32 height 32
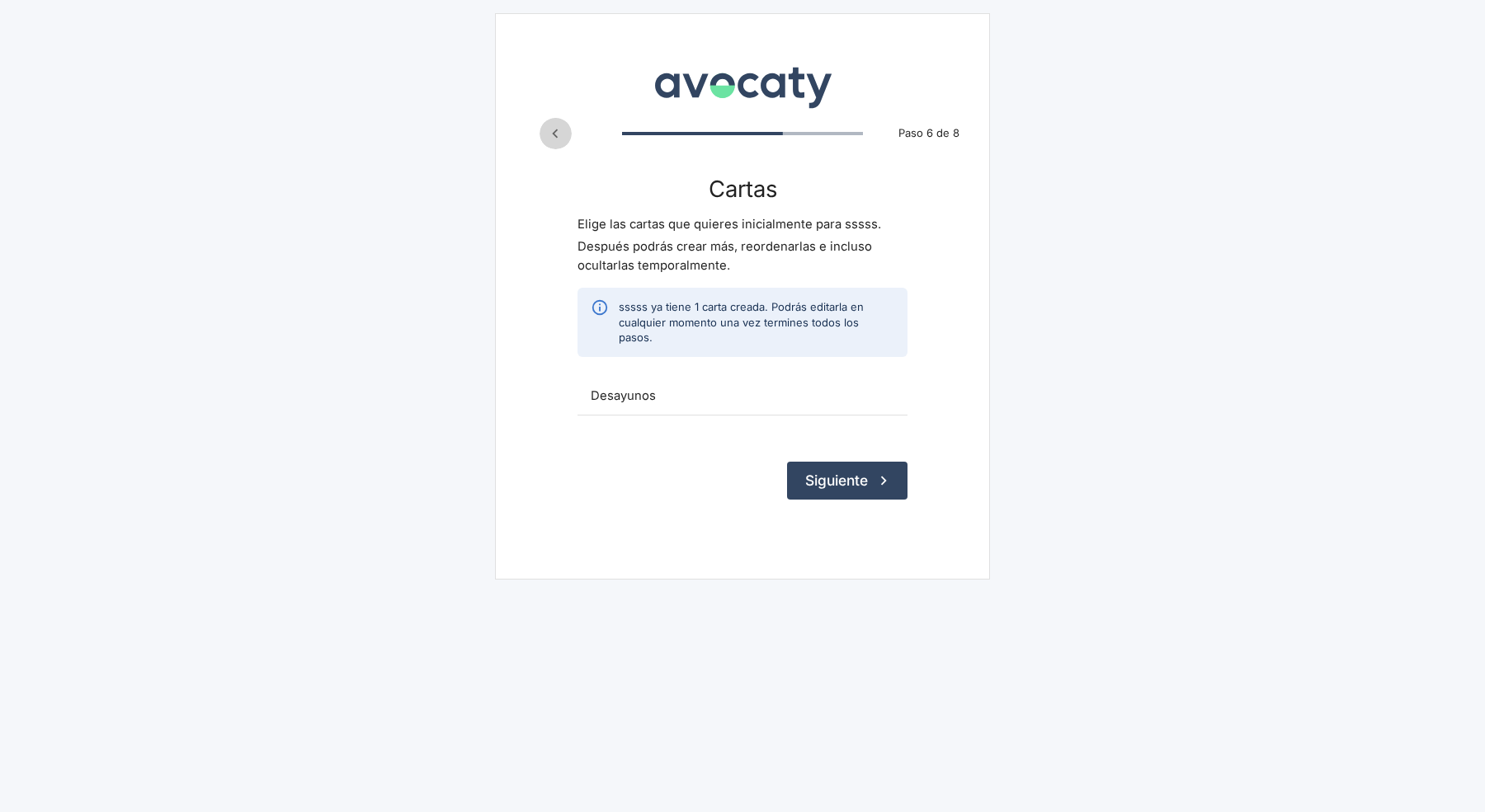
click at [561, 133] on icon "Paso anterior" at bounding box center [555, 133] width 18 height 18
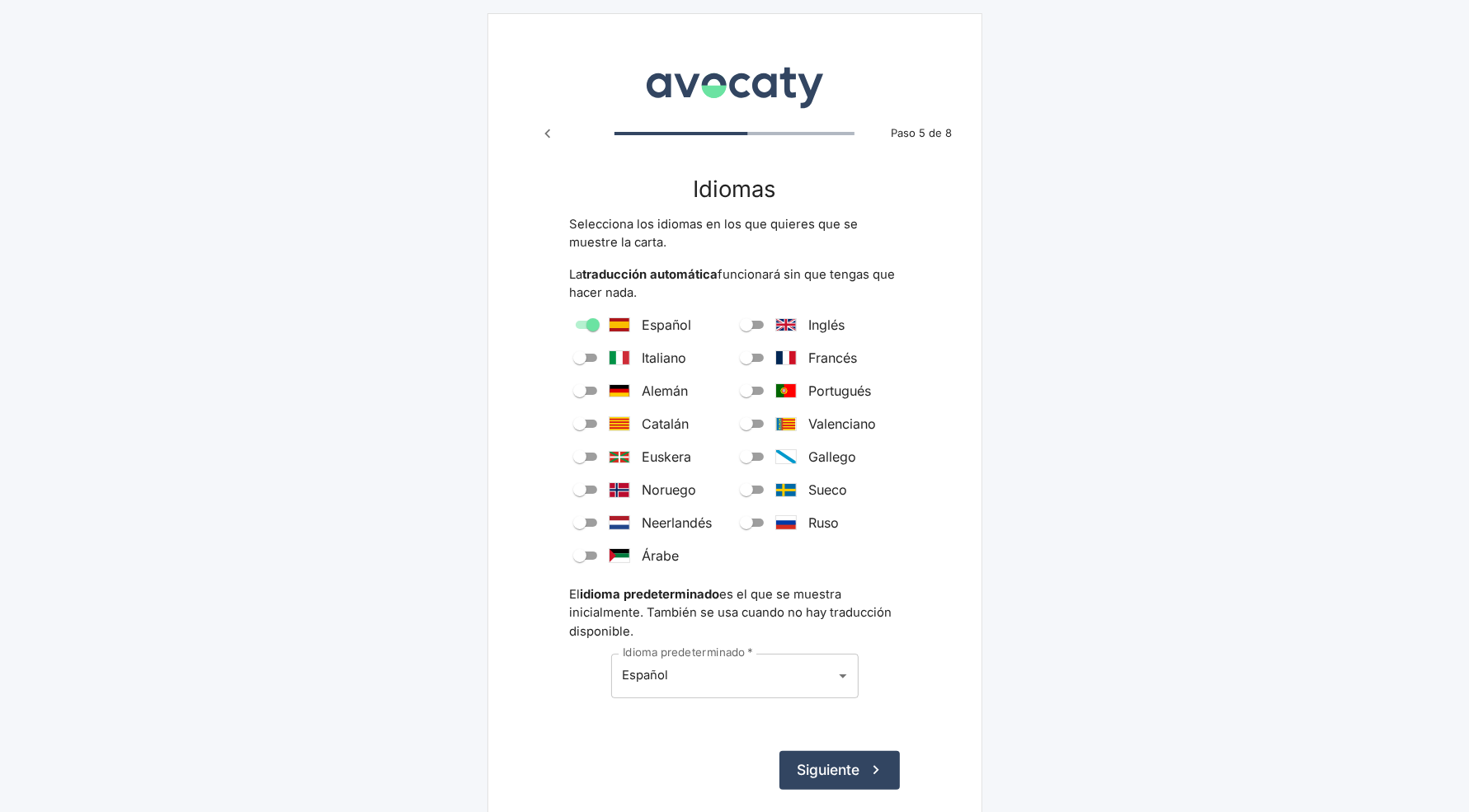
click at [556, 139] on icon "Paso anterior" at bounding box center [547, 133] width 18 height 18
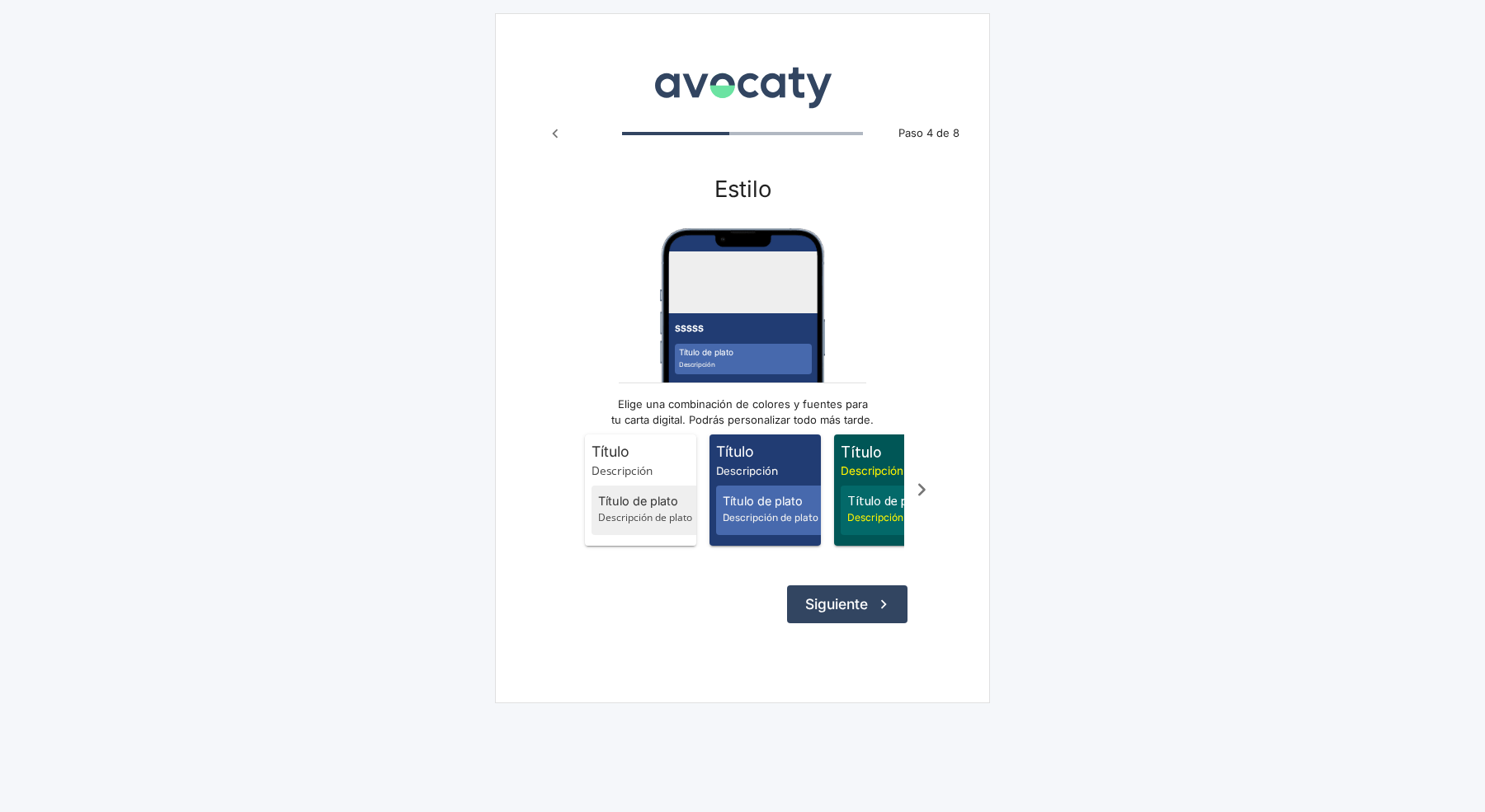
click at [553, 134] on icon "Paso anterior" at bounding box center [556, 133] width 6 height 9
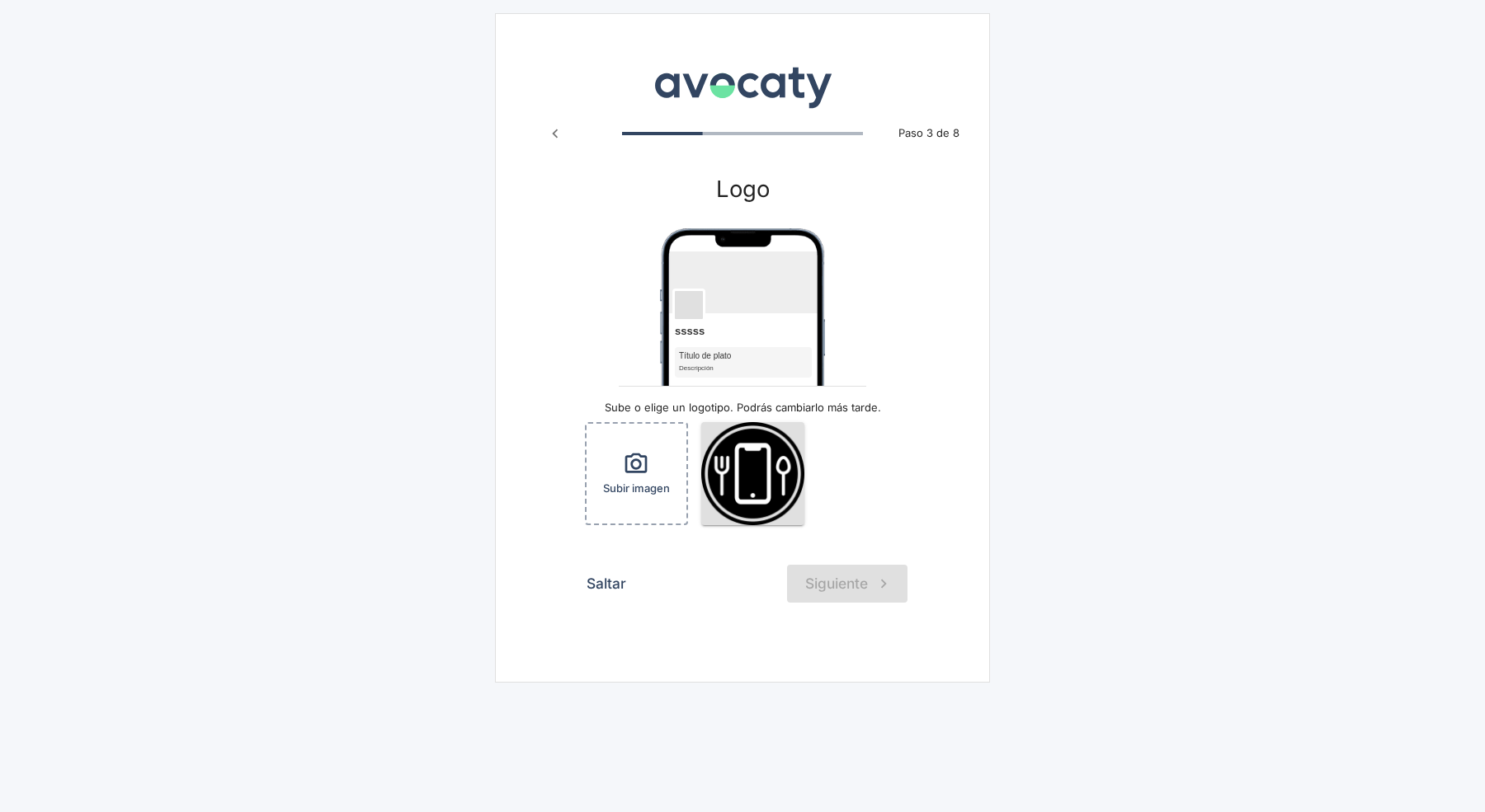
click at [625, 577] on button "Saltar" at bounding box center [607, 584] width 58 height 38
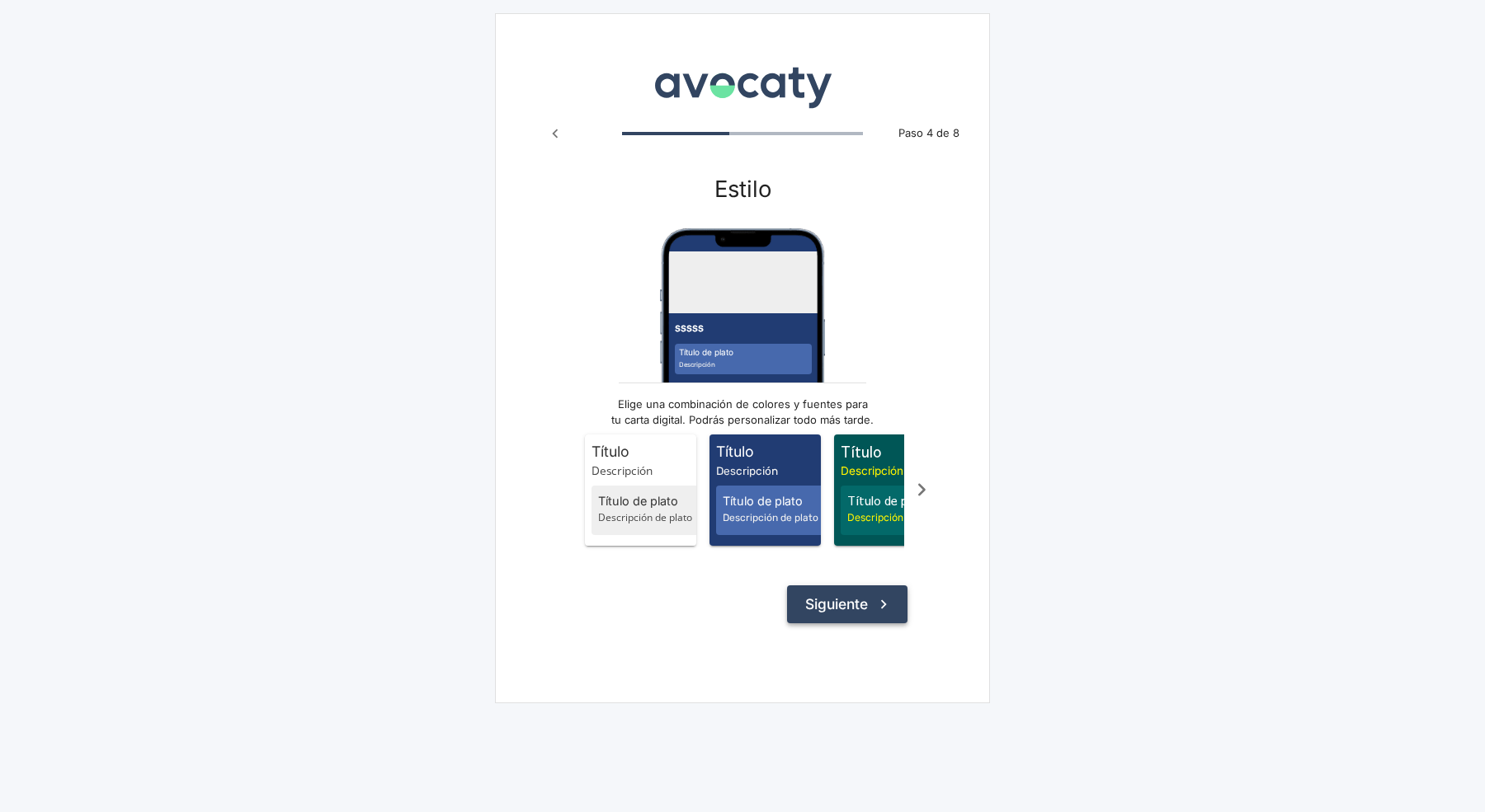
click at [821, 624] on button "Siguiente" at bounding box center [847, 604] width 120 height 38
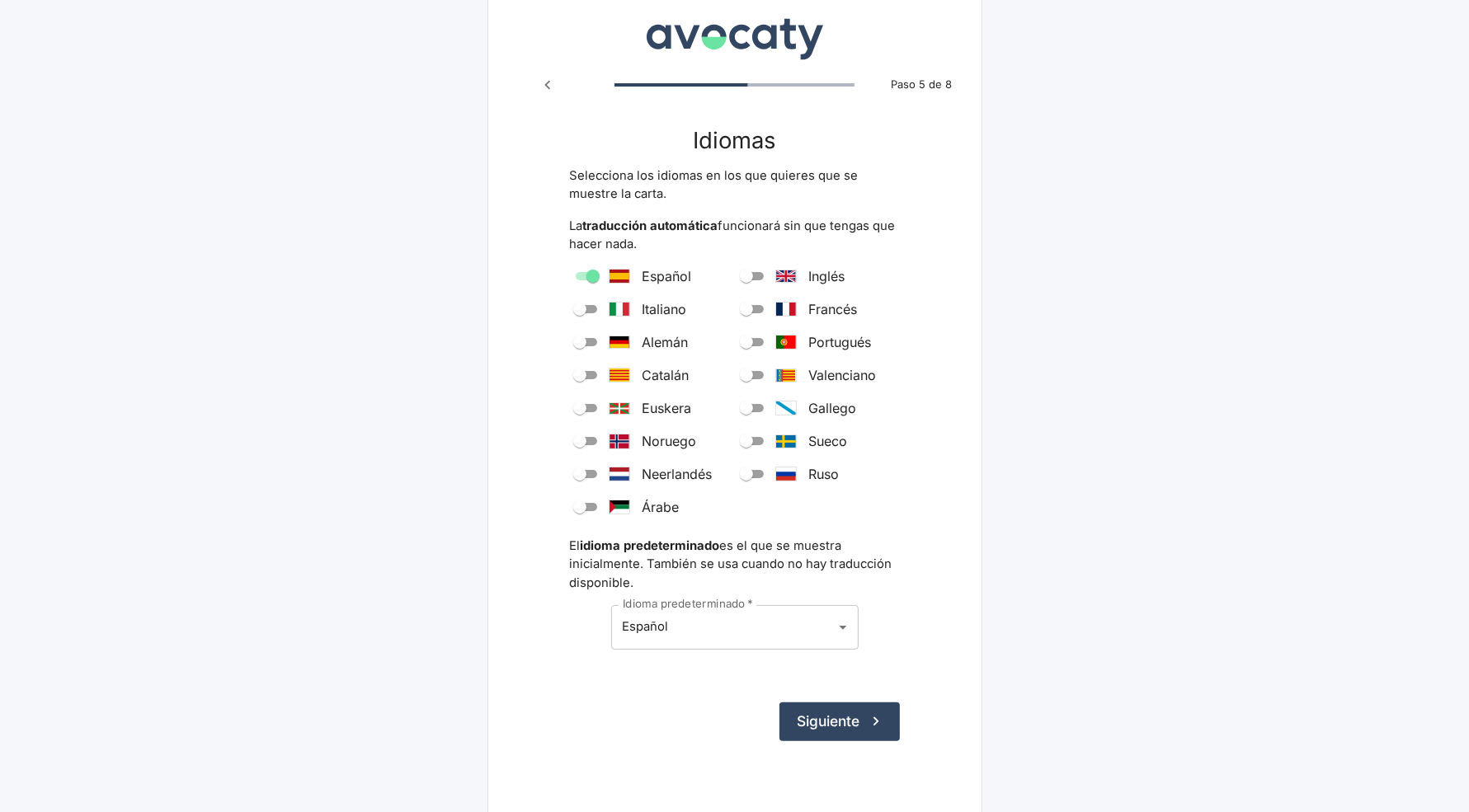
click at [870, 711] on button "Siguiente" at bounding box center [839, 722] width 120 height 38
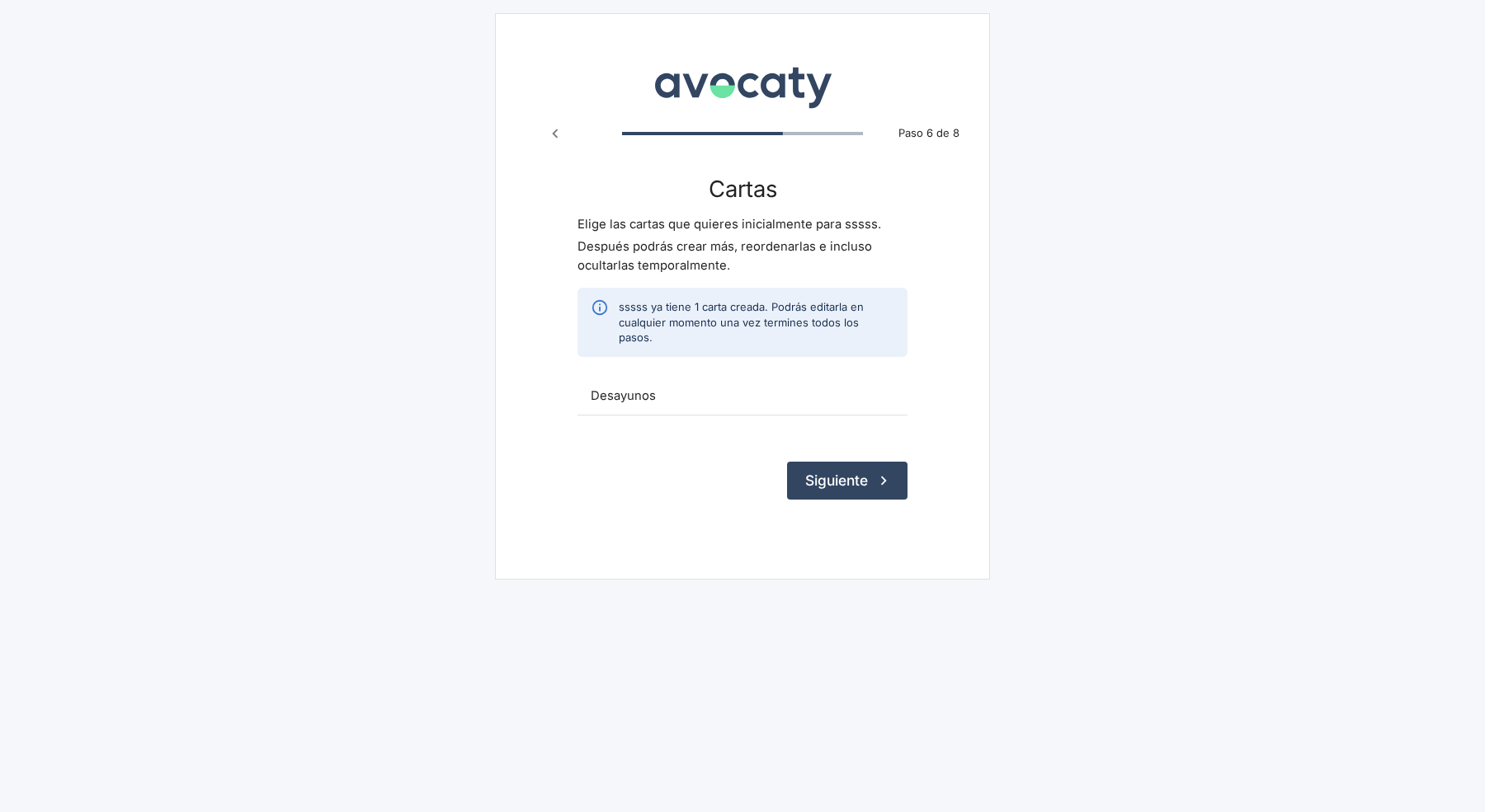
drag, startPoint x: 854, startPoint y: 452, endPoint x: 868, endPoint y: 455, distance: 14.3
click at [854, 462] on button "Siguiente" at bounding box center [847, 481] width 120 height 38
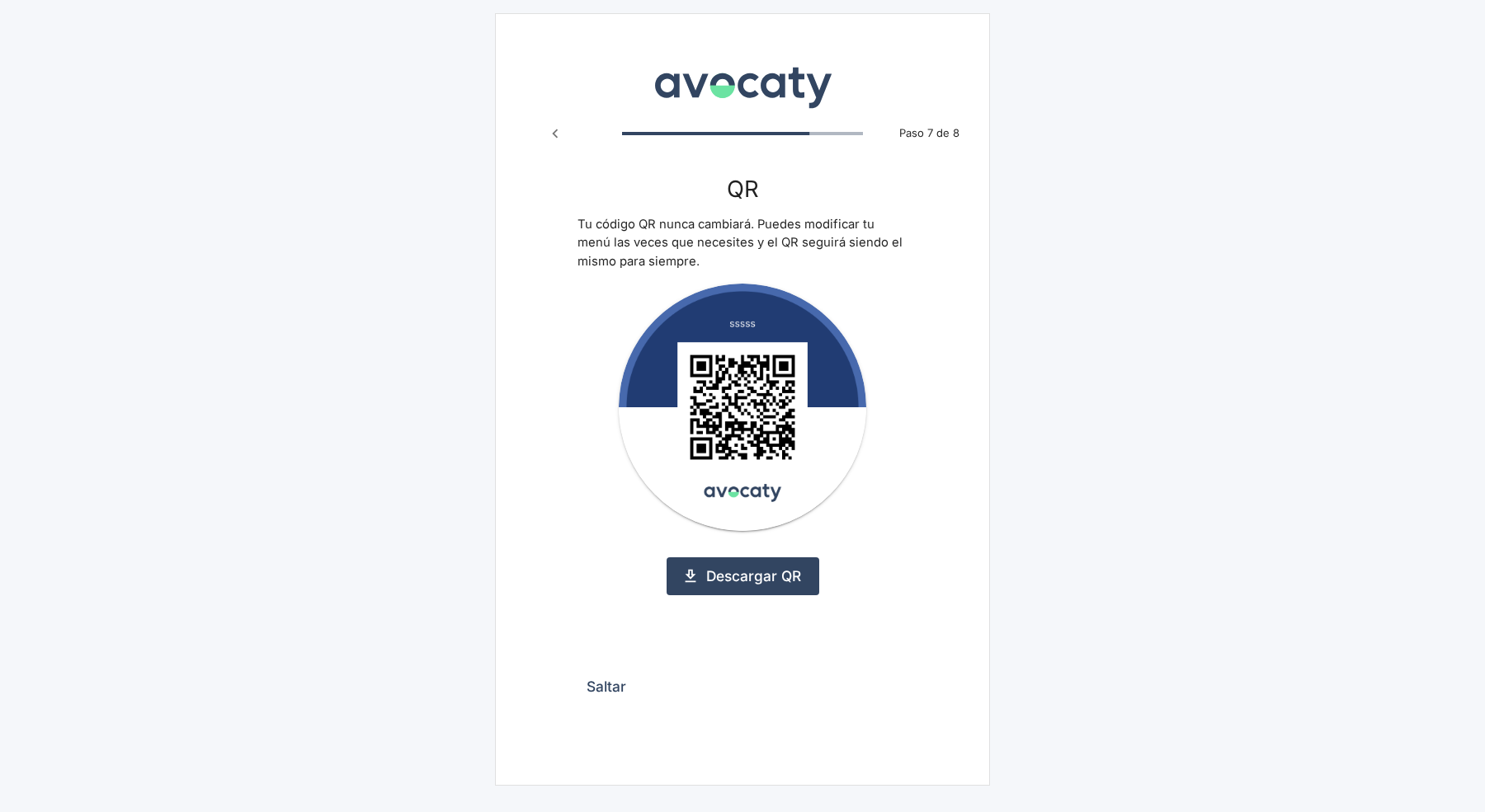
click at [625, 683] on button "Saltar" at bounding box center [607, 687] width 58 height 38
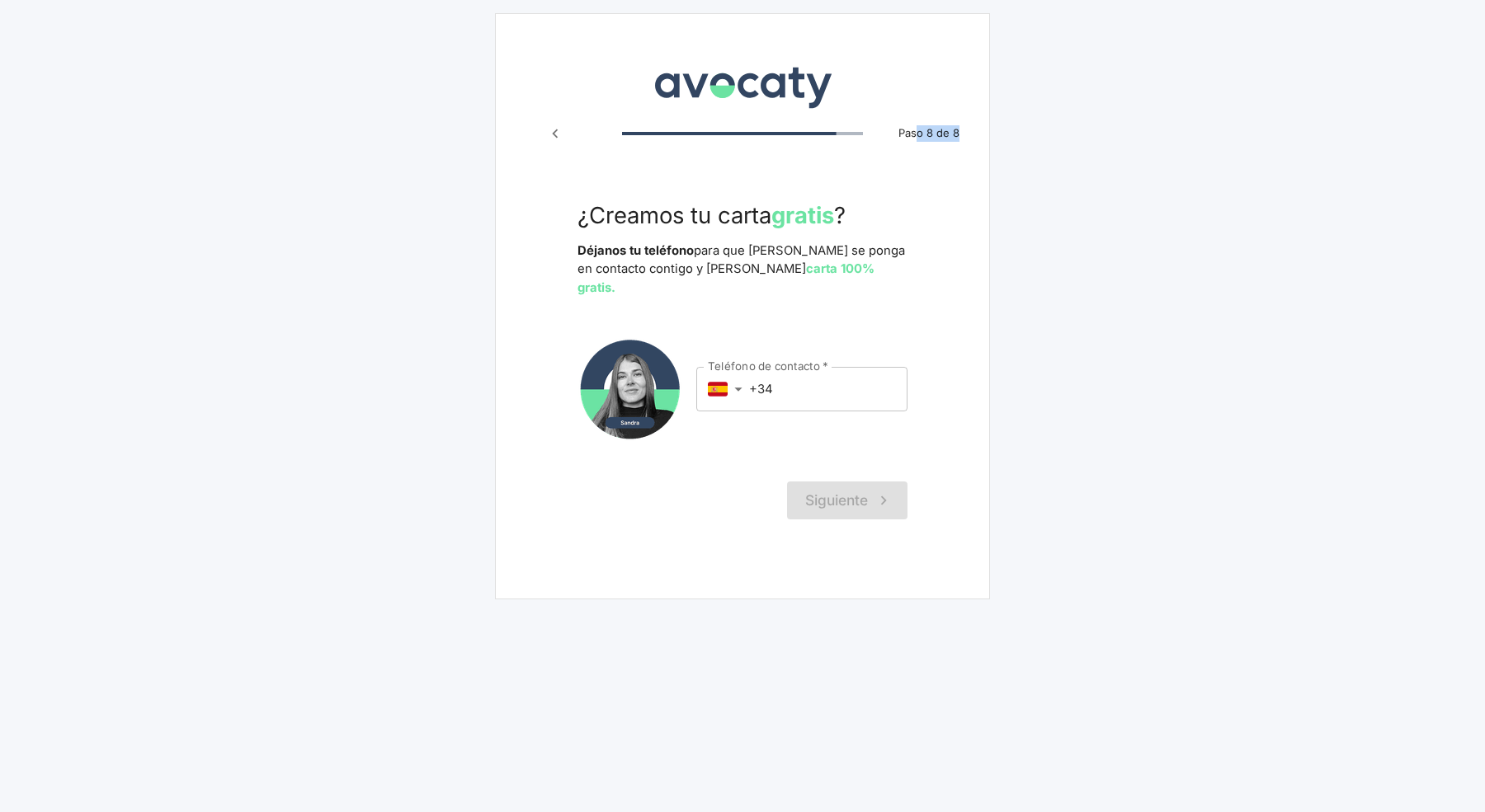
drag, startPoint x: 917, startPoint y: 137, endPoint x: 977, endPoint y: 172, distance: 69.5
click at [975, 147] on div "Avocaty Paso 8 de 8 ¿Creamos tu carta gratis ? Déjanos tu teléfono para que [PE…" at bounding box center [742, 306] width 495 height 586
click at [985, 294] on div "Avocaty Paso 8 de 8 ¿Creamos tu carta gratis ? Déjanos tu teléfono para que [PE…" at bounding box center [742, 306] width 495 height 586
click at [689, 339] on div "Teléfono de contacto   * ​ es ​ +34 Teléfono de contacto   *" at bounding box center [742, 389] width 330 height 106
drag, startPoint x: 641, startPoint y: 470, endPoint x: 725, endPoint y: 477, distance: 84.3
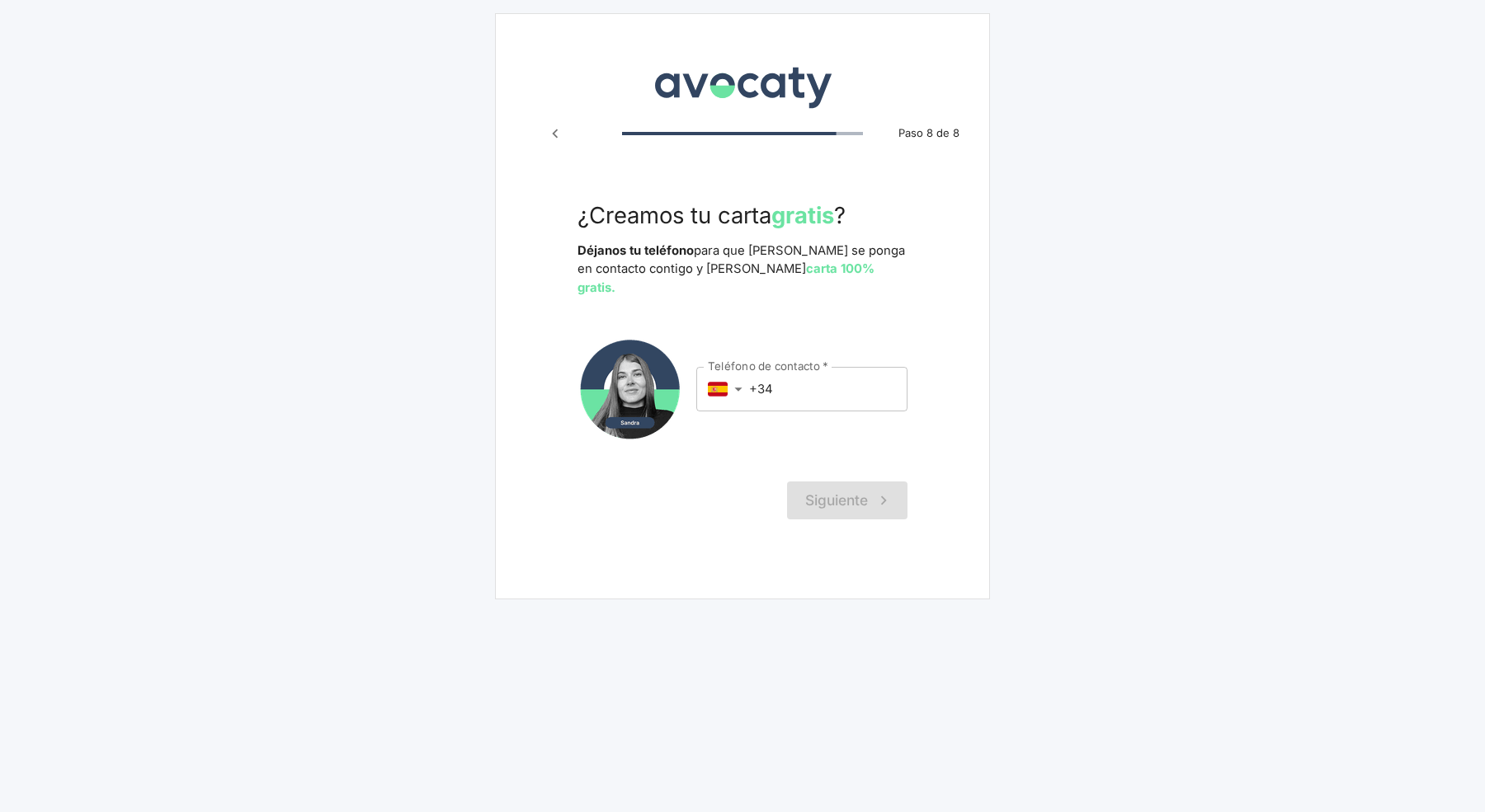
click at [725, 481] on div "Siguiente" at bounding box center [742, 500] width 330 height 38
